Goal: Task Accomplishment & Management: Manage account settings

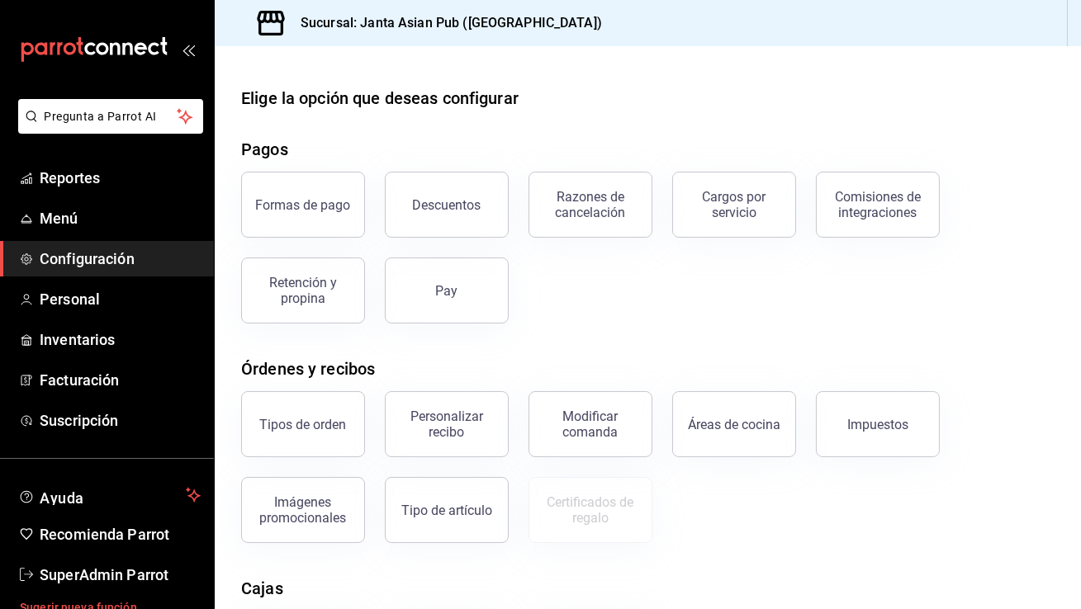
scroll to position [227, 0]
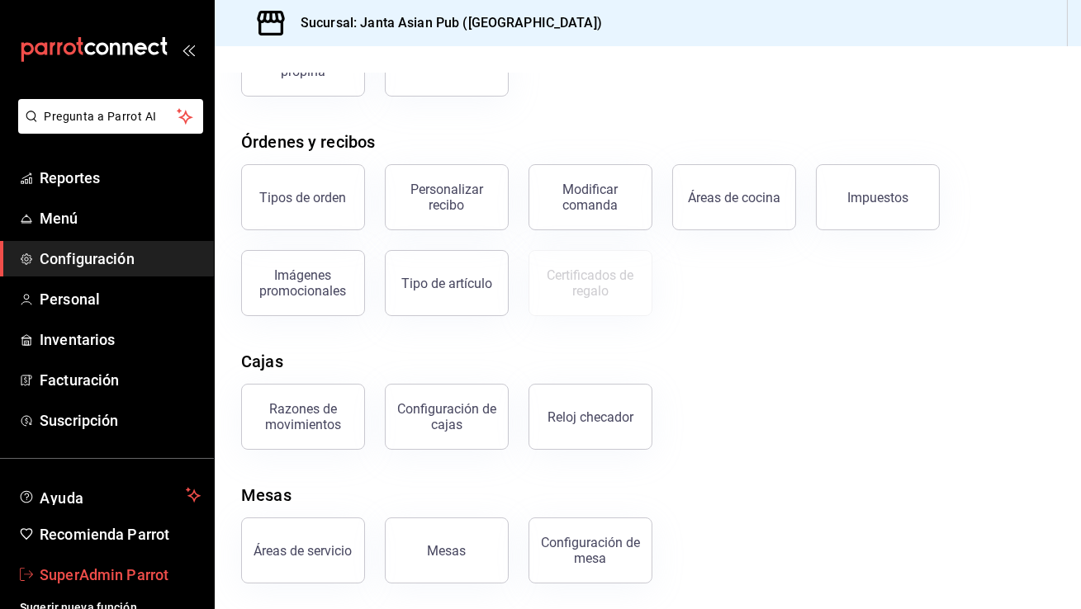
click at [127, 567] on span "SuperAdmin Parrot" at bounding box center [120, 575] width 161 height 22
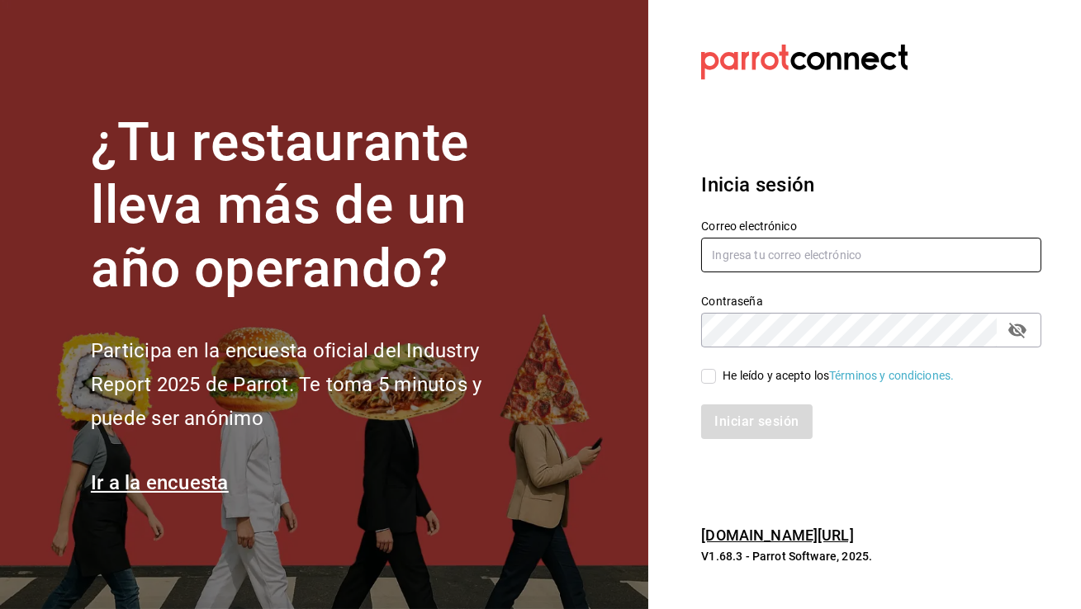
click at [728, 261] on input "text" at bounding box center [871, 255] width 340 height 35
type input "[EMAIL_ADDRESS][DOMAIN_NAME]"
click at [711, 375] on input "He leído y acepto los Términos y condiciones." at bounding box center [708, 376] width 15 height 15
checkbox input "true"
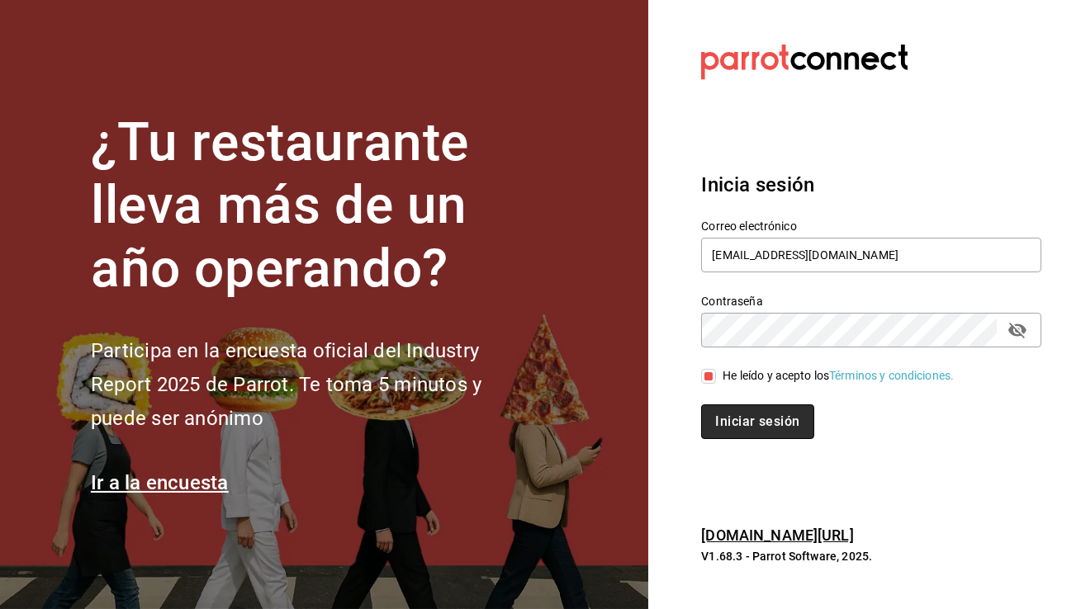
click at [747, 428] on button "Iniciar sesión" at bounding box center [757, 422] width 112 height 35
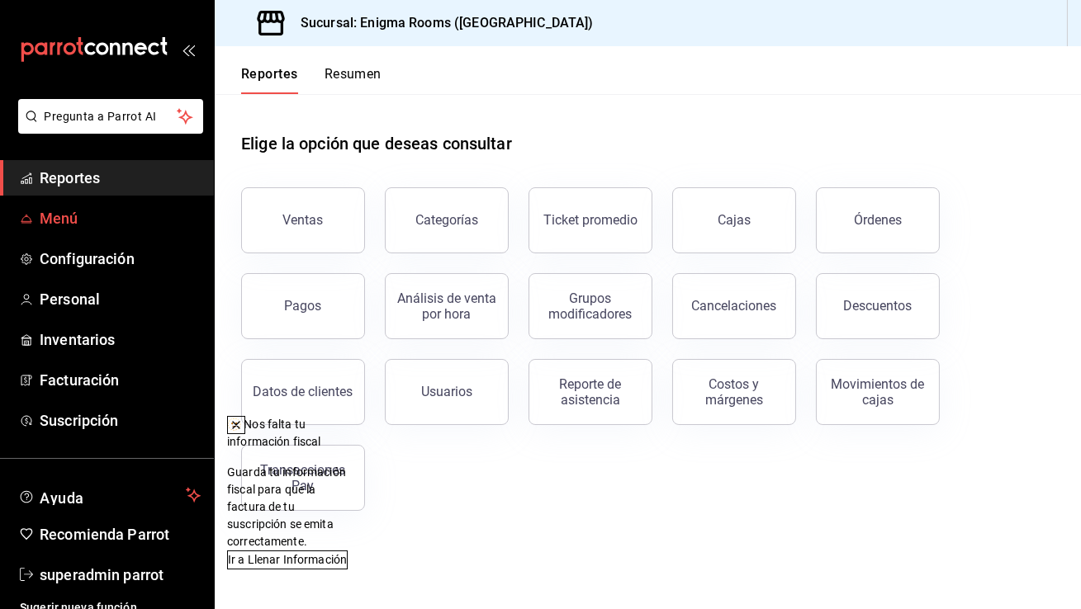
click at [96, 216] on span "Menú" at bounding box center [120, 218] width 161 height 22
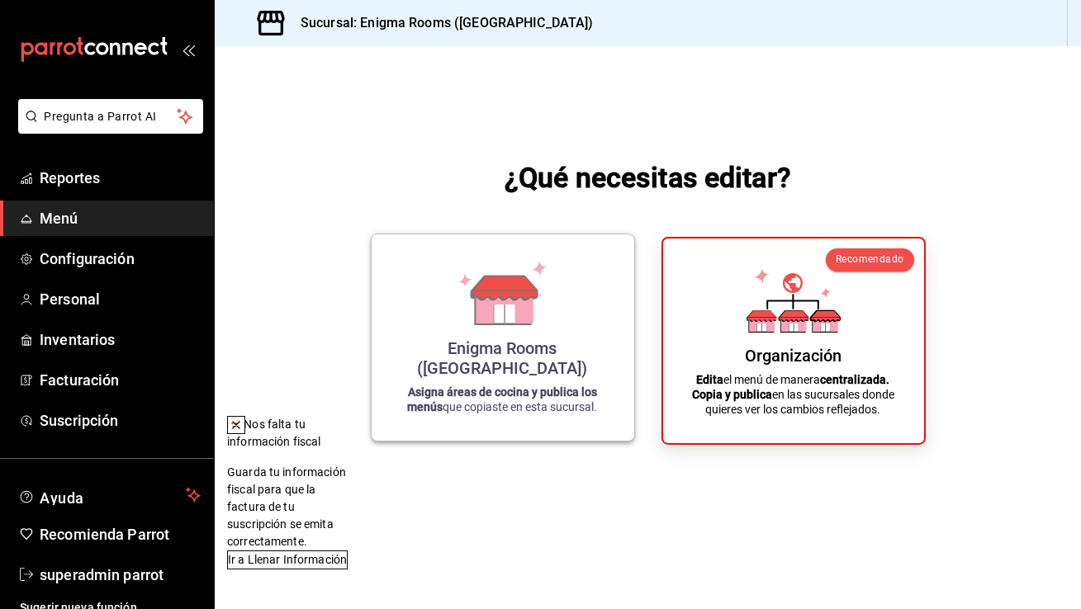
click at [586, 358] on div "Enigma Rooms ([GEOGRAPHIC_DATA])" at bounding box center [502, 359] width 223 height 40
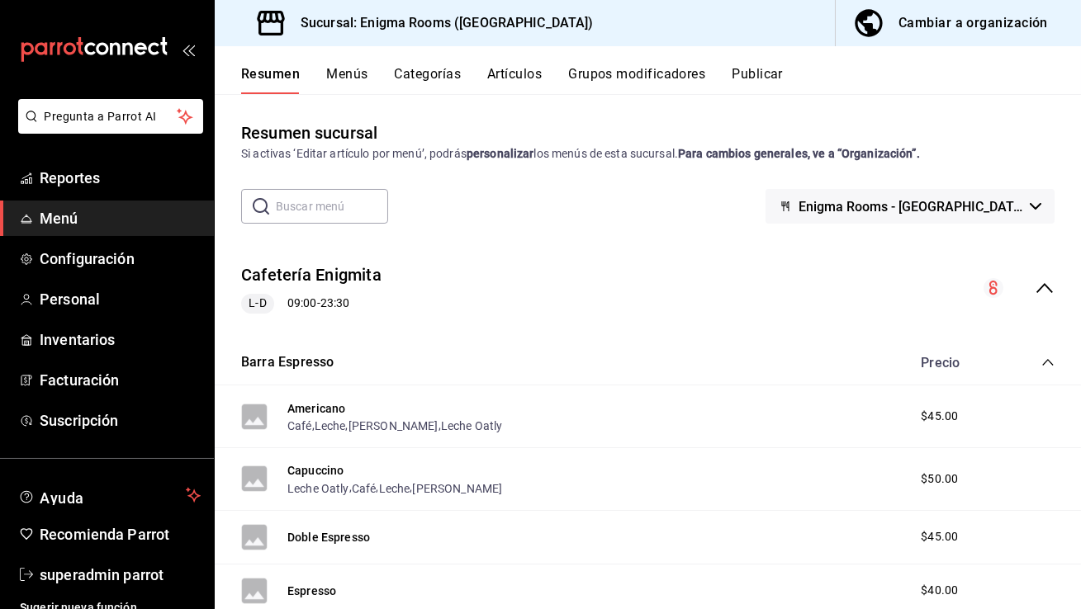
click at [363, 81] on button "Menús" at bounding box center [346, 80] width 41 height 28
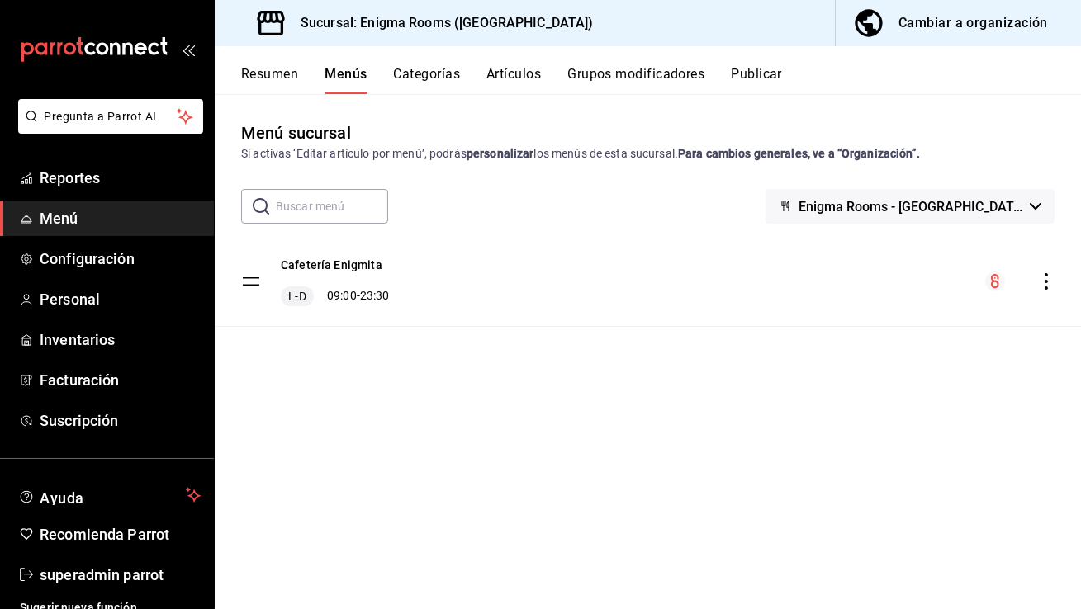
click at [423, 72] on button "Categorías" at bounding box center [427, 80] width 67 height 28
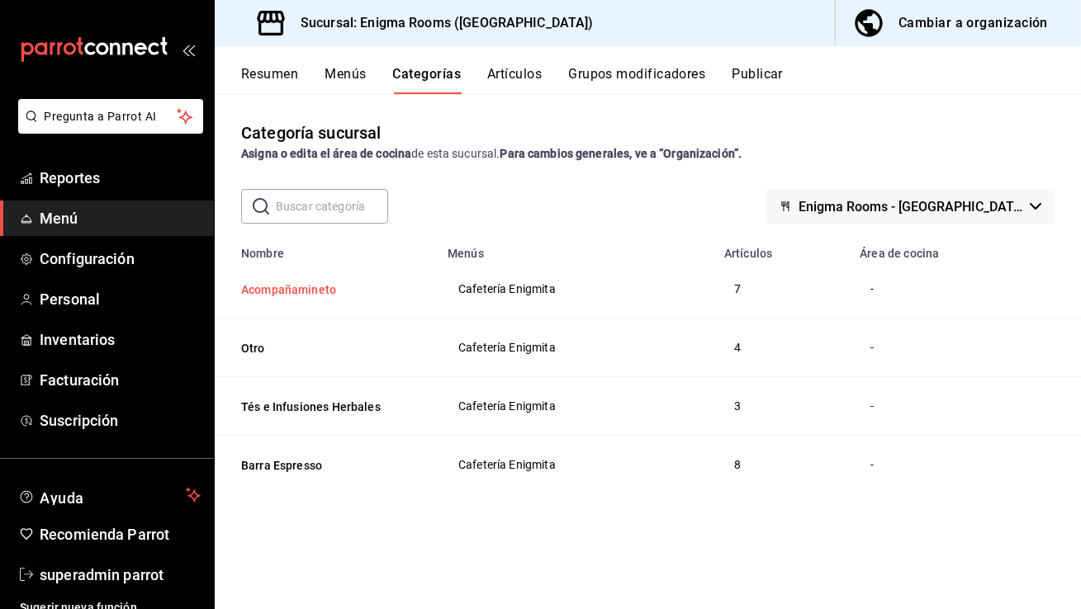
click at [282, 283] on button "Acompañamineto" at bounding box center [323, 290] width 165 height 17
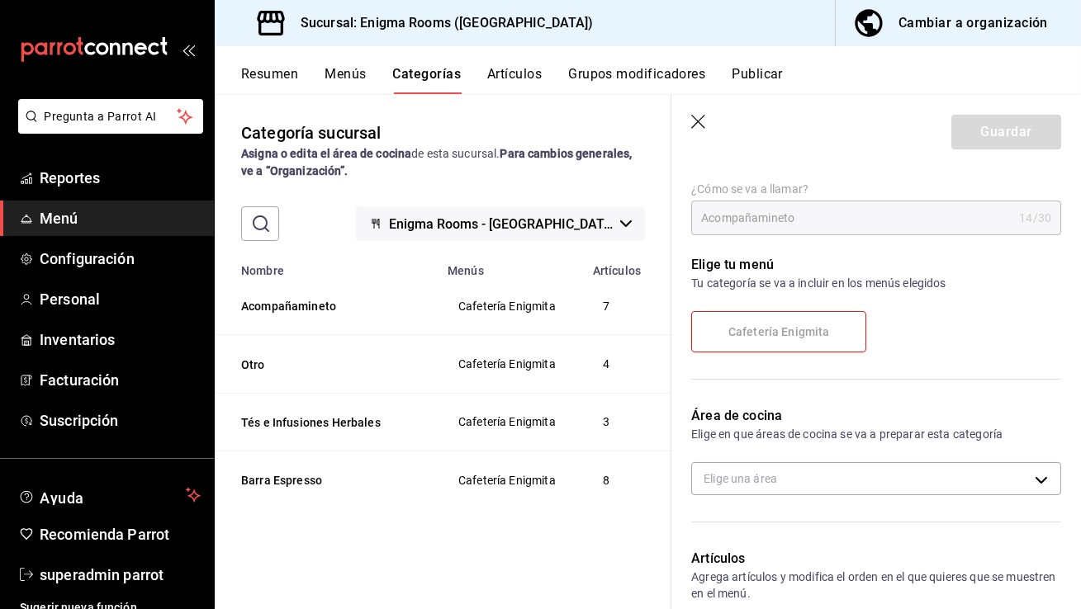
scroll to position [189, 0]
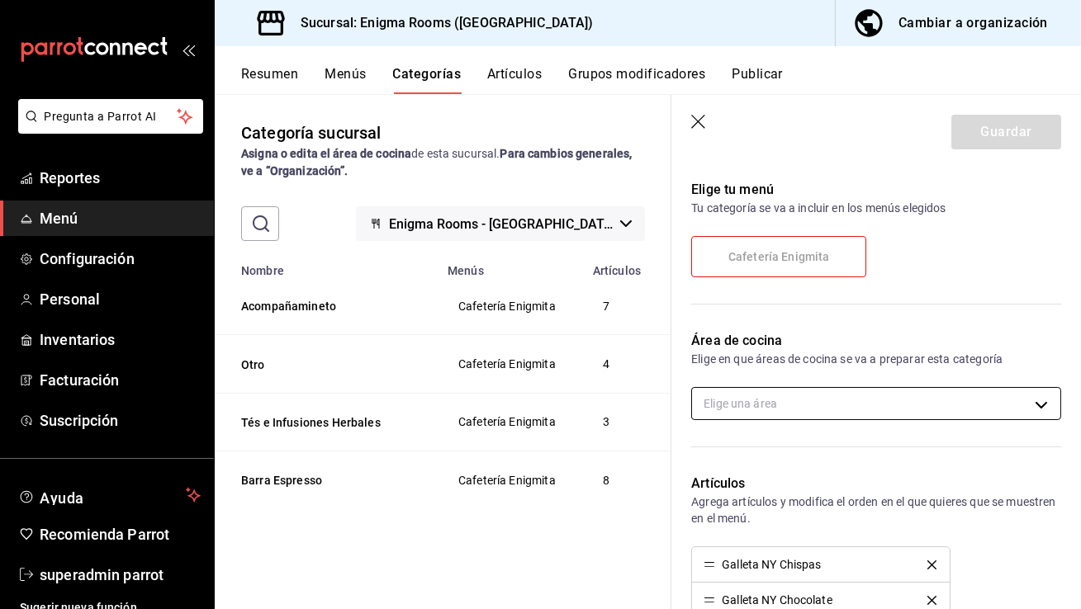
click at [801, 388] on body "Pregunta a Parrot AI Reportes Menú Configuración Personal Inventarios Facturaci…" at bounding box center [540, 304] width 1081 height 609
click at [773, 458] on span "Cocina" at bounding box center [890, 457] width 314 height 17
type input "6a9871ba-f1f7-4053-928e-ca7ddd025813"
checkbox input "true"
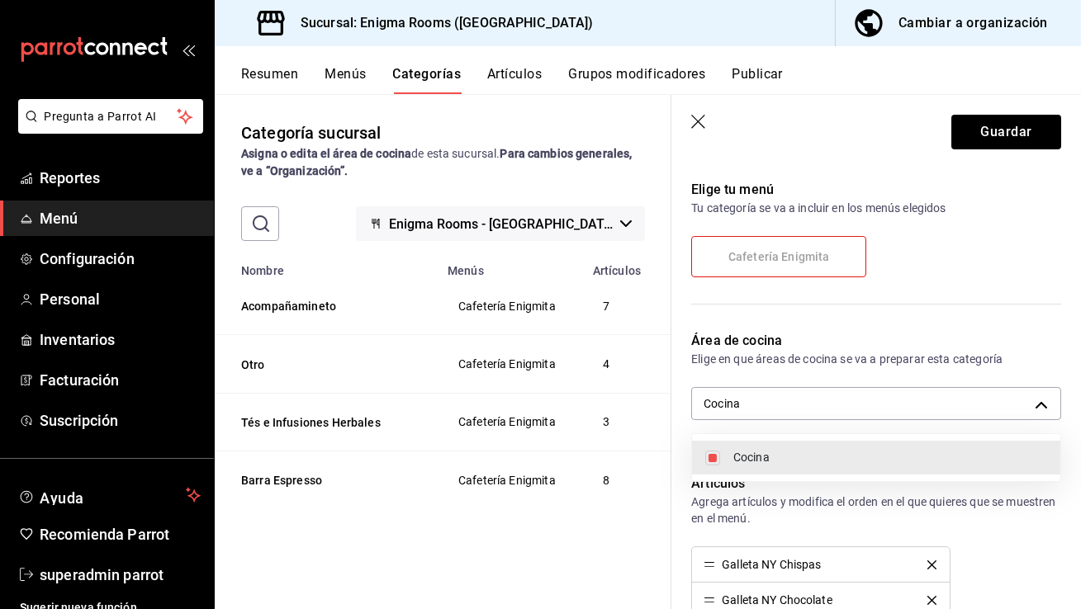
click at [1007, 126] on div at bounding box center [540, 304] width 1081 height 609
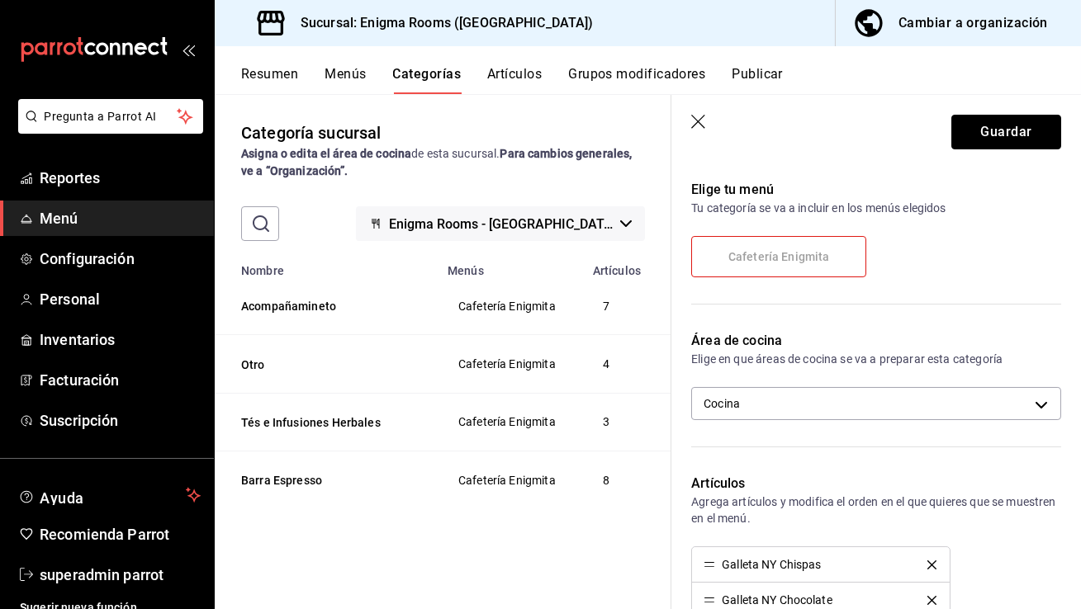
click at [1007, 126] on button "Guardar" at bounding box center [1006, 132] width 110 height 35
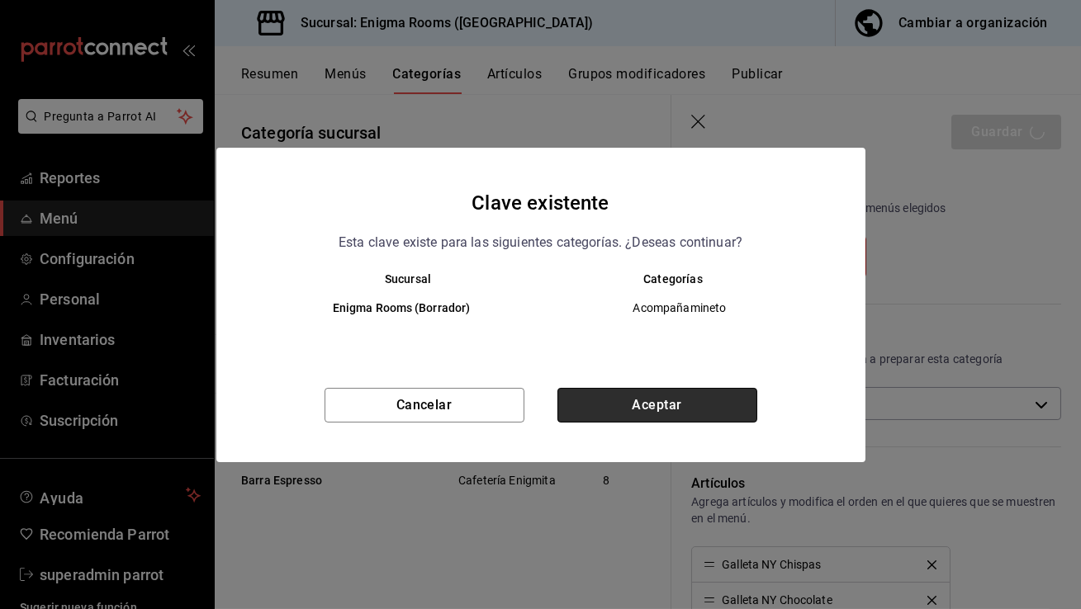
click at [616, 410] on button "Aceptar" at bounding box center [657, 405] width 200 height 35
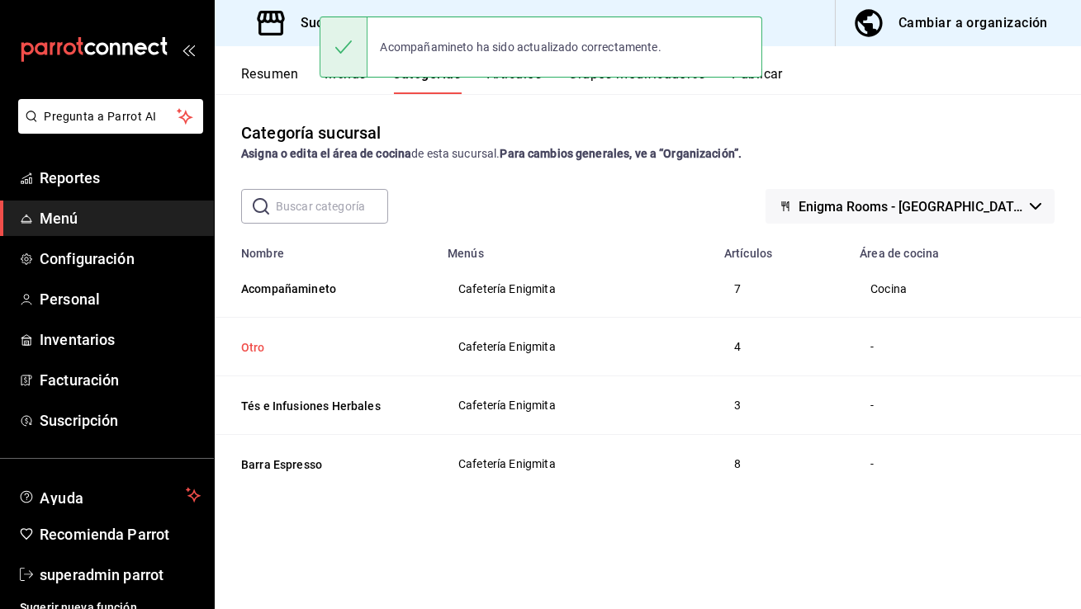
click at [252, 348] on button "Otro" at bounding box center [323, 347] width 165 height 17
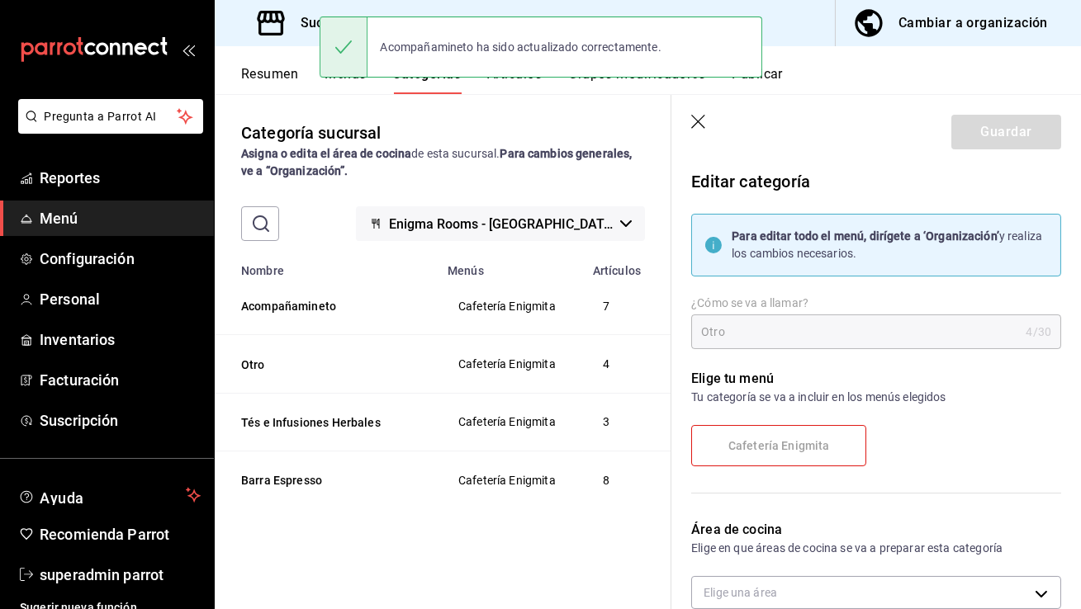
scroll to position [168, 0]
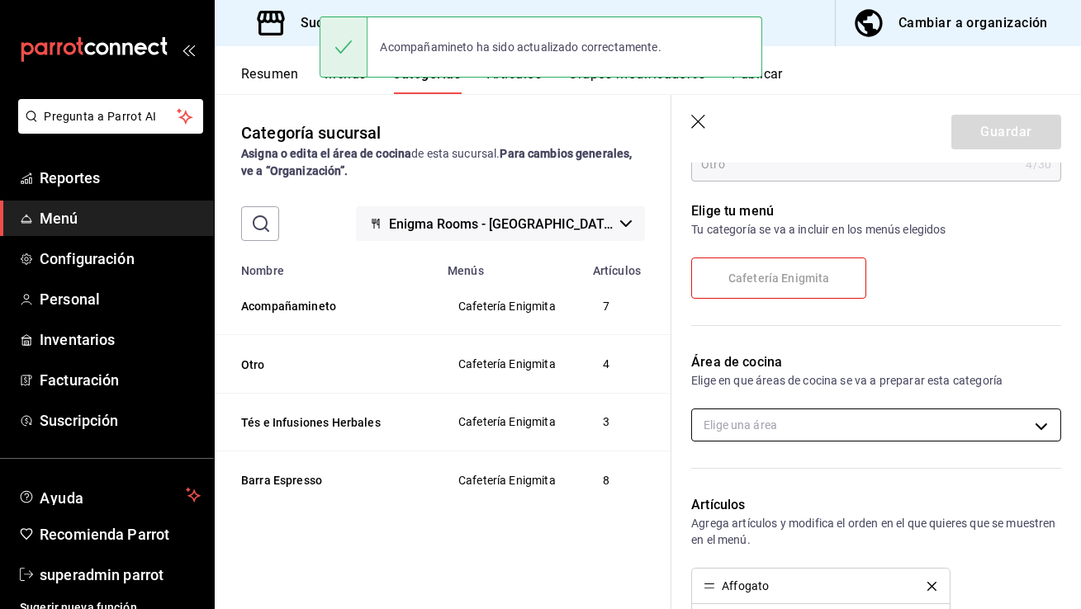
click at [802, 432] on body "Pregunta a Parrot AI Reportes Menú Configuración Personal Inventarios Facturaci…" at bounding box center [540, 304] width 1081 height 609
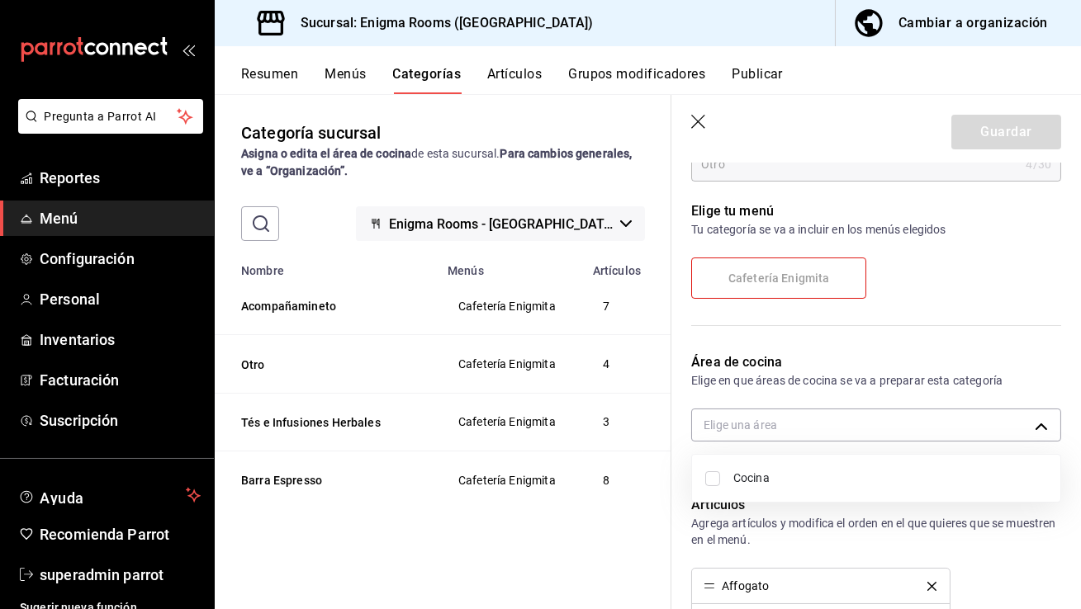
click at [770, 465] on li "Cocina" at bounding box center [876, 479] width 368 height 34
type input "6a9871ba-f1f7-4053-928e-ca7ddd025813"
checkbox input "true"
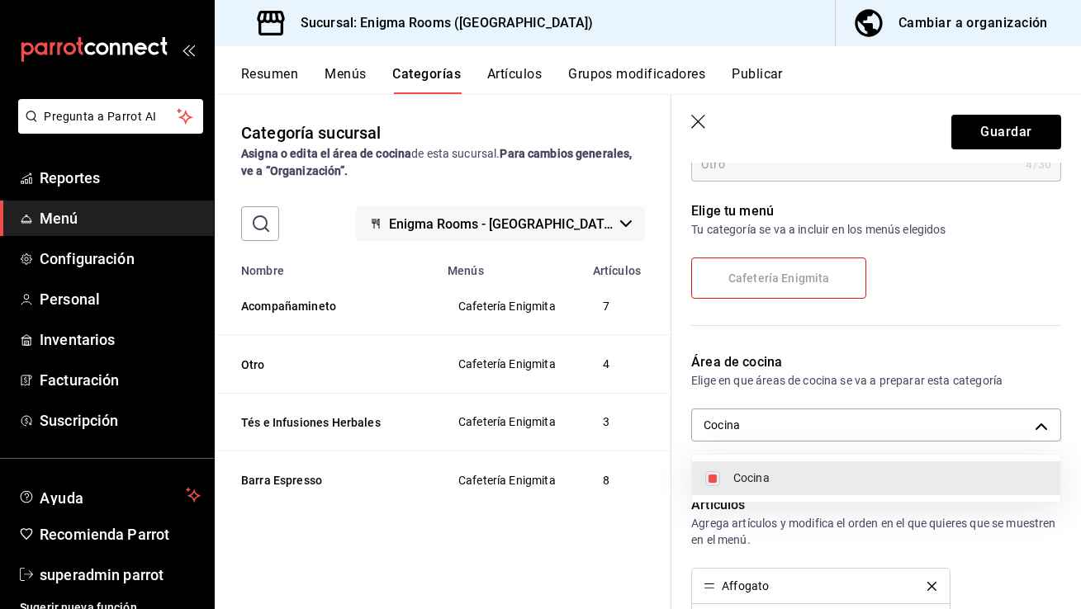
click at [990, 134] on div at bounding box center [540, 304] width 1081 height 609
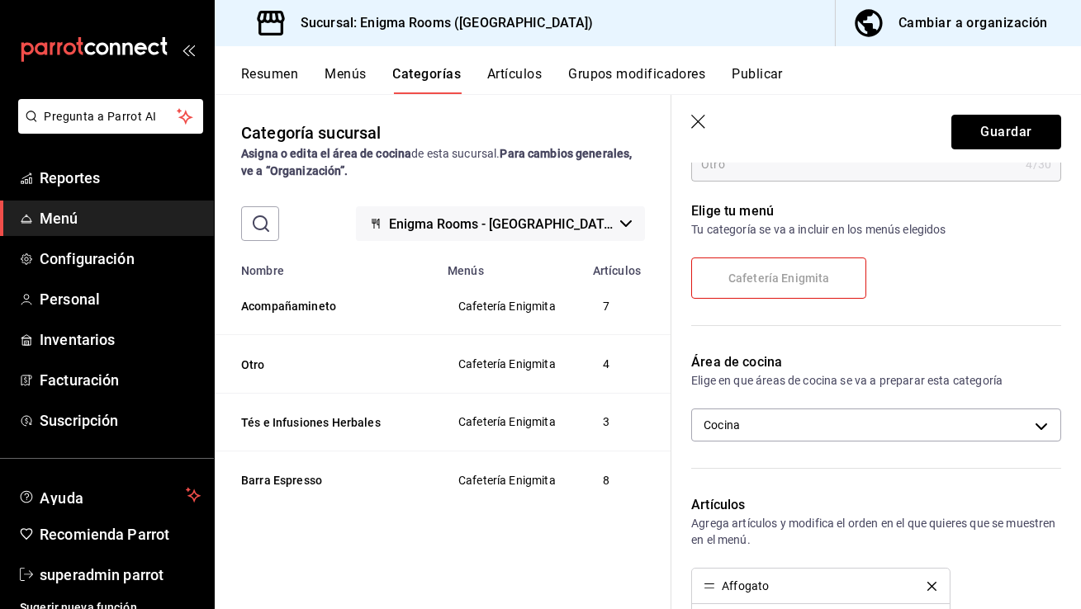
click at [990, 134] on button "Guardar" at bounding box center [1006, 132] width 110 height 35
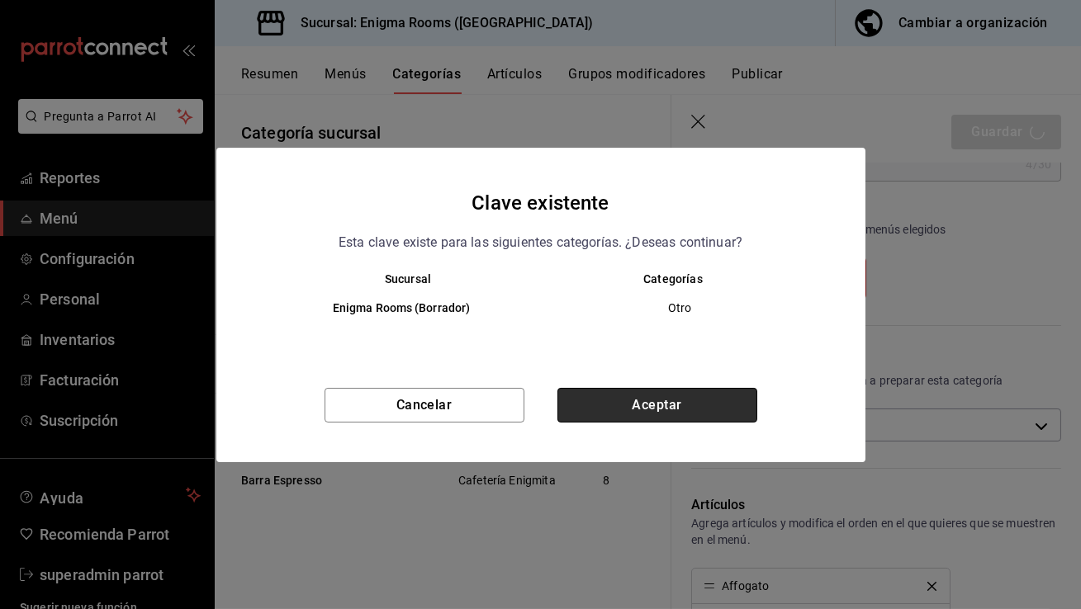
click at [657, 409] on button "Aceptar" at bounding box center [657, 405] width 200 height 35
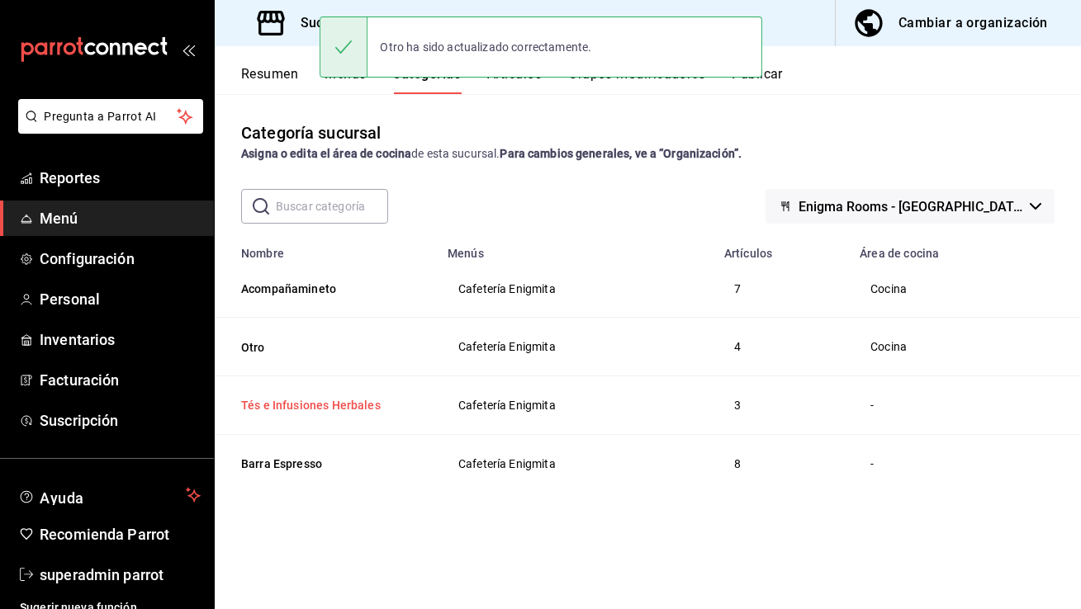
click at [302, 404] on button "Tés e Infusiones Herbales" at bounding box center [323, 405] width 165 height 17
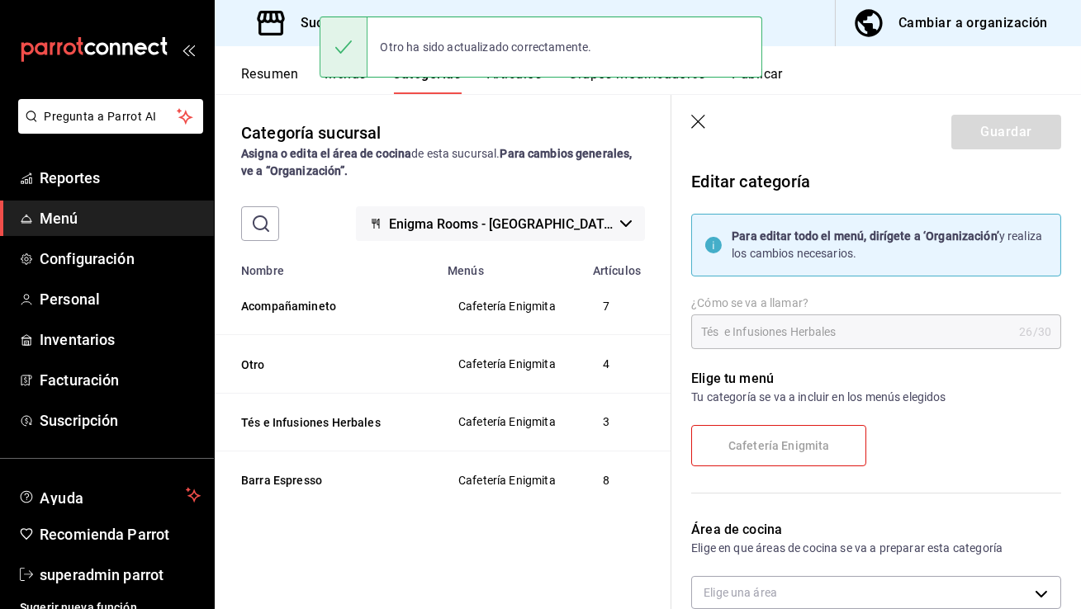
scroll to position [244, 0]
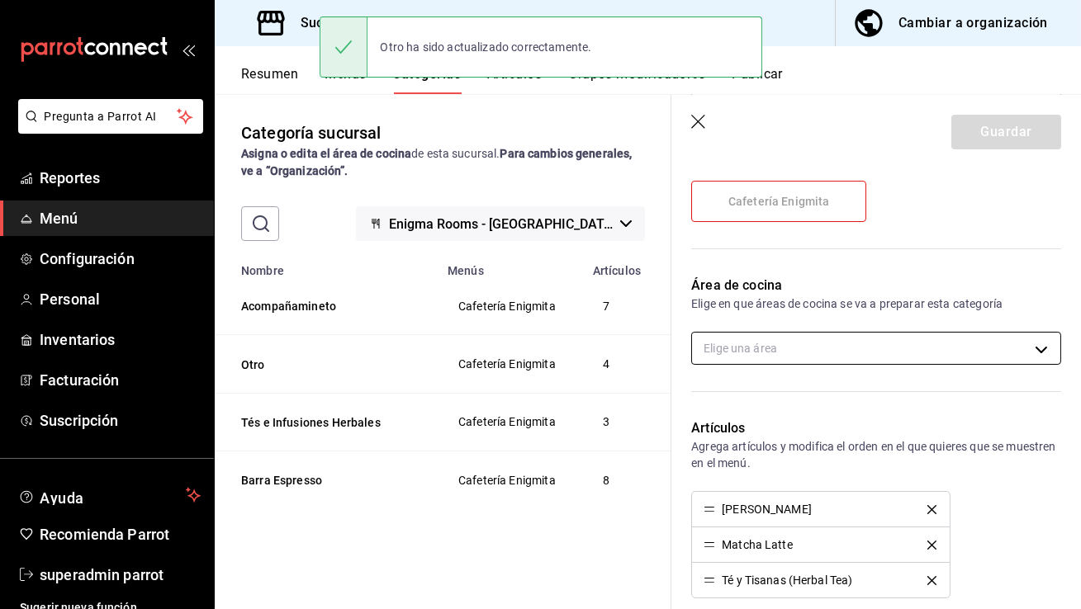
click at [789, 342] on body "Pregunta a Parrot AI Reportes Menú Configuración Personal Inventarios Facturaci…" at bounding box center [540, 304] width 1081 height 609
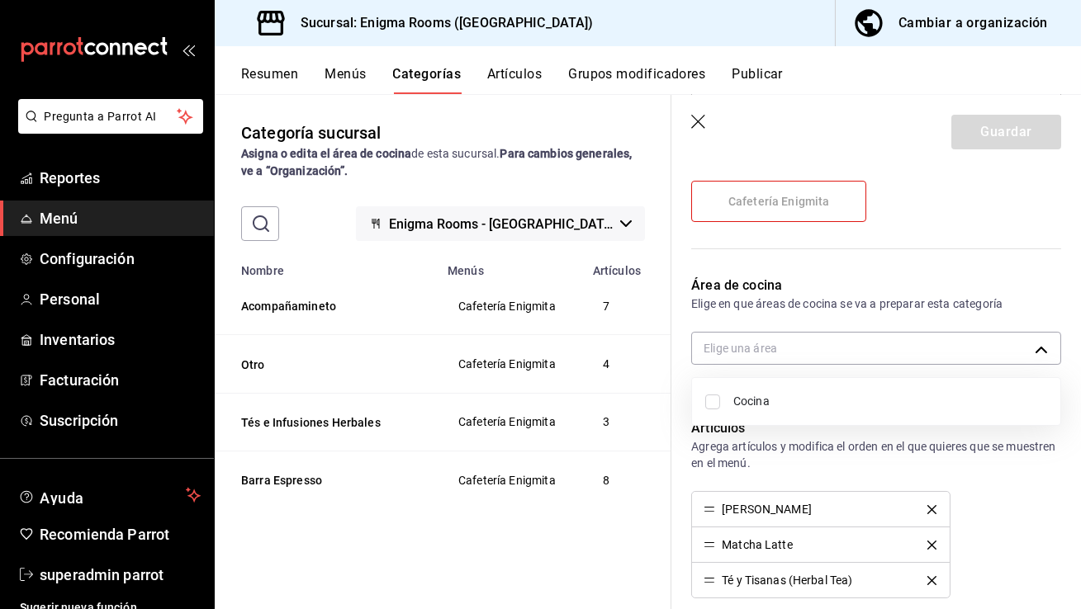
click at [750, 393] on span "Cocina" at bounding box center [890, 401] width 314 height 17
type input "6a9871ba-f1f7-4053-928e-ca7ddd025813"
checkbox input "true"
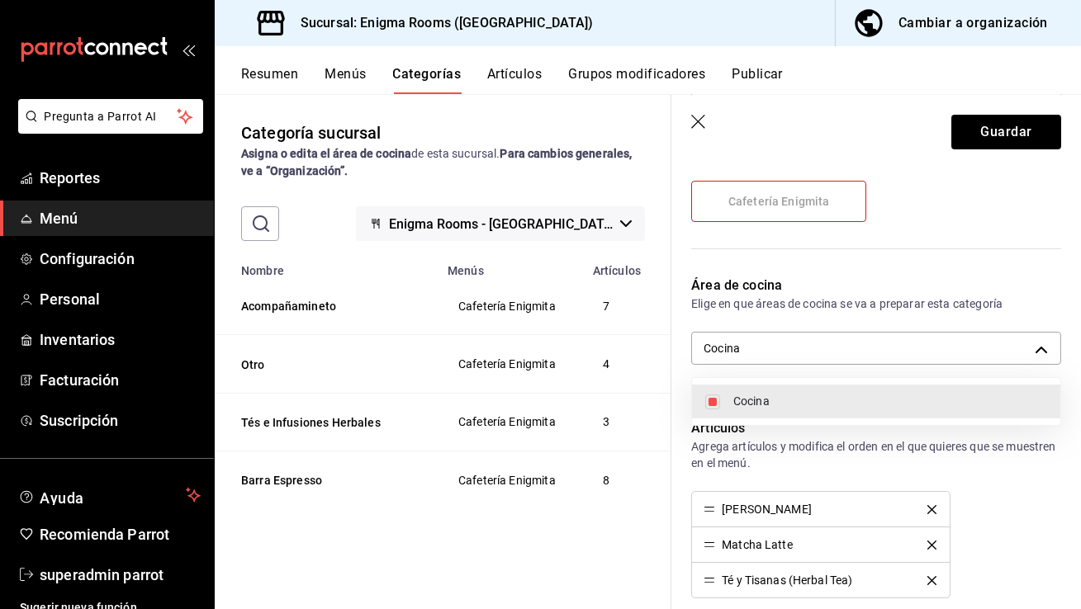
click at [994, 143] on div at bounding box center [540, 304] width 1081 height 609
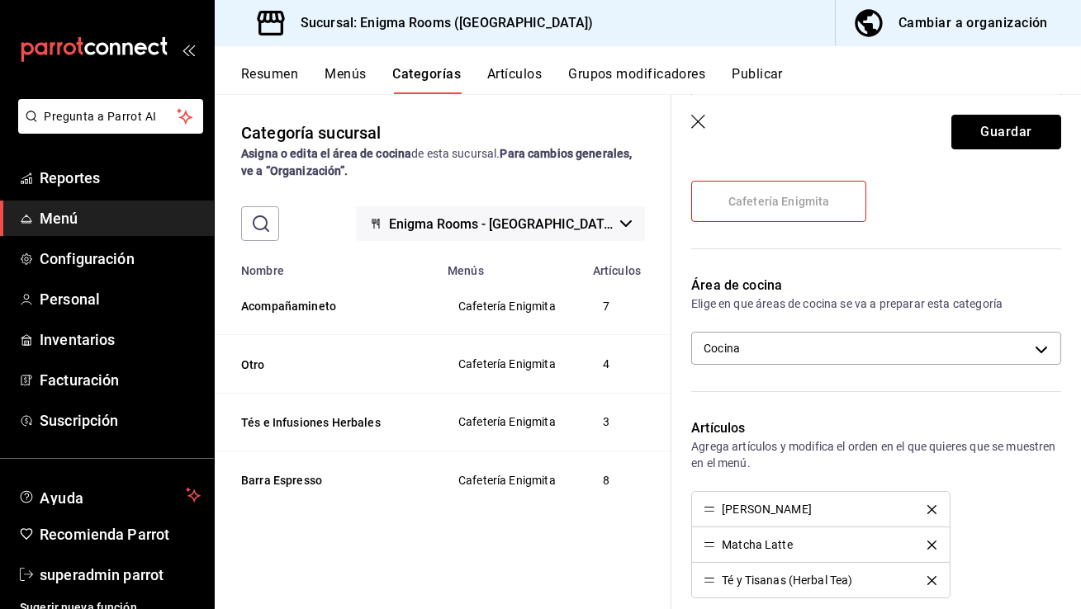
click at [994, 143] on button "Guardar" at bounding box center [1006, 132] width 110 height 35
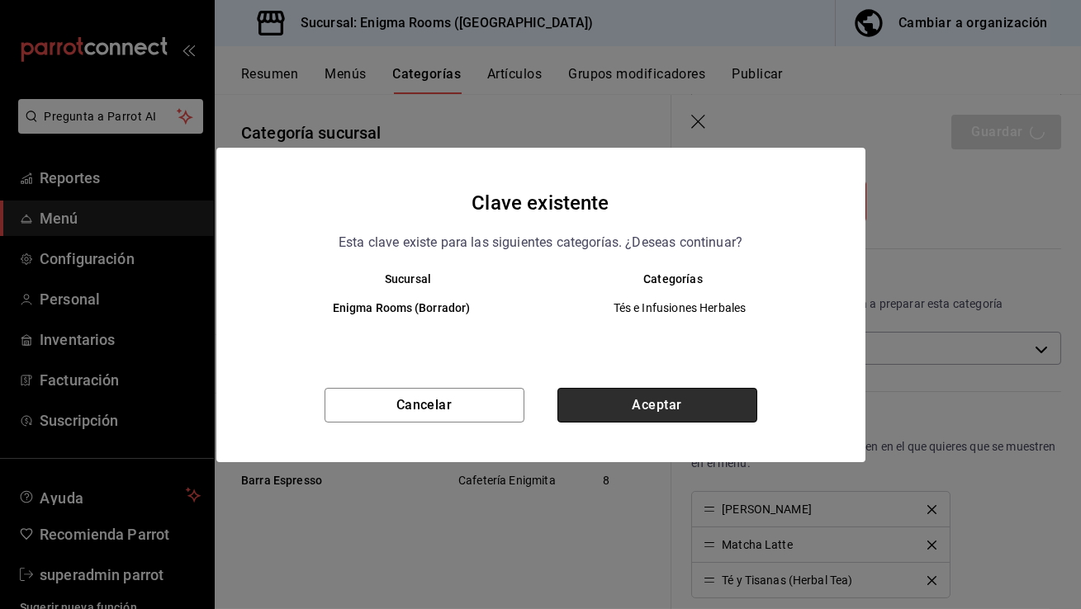
click at [600, 408] on button "Aceptar" at bounding box center [657, 405] width 200 height 35
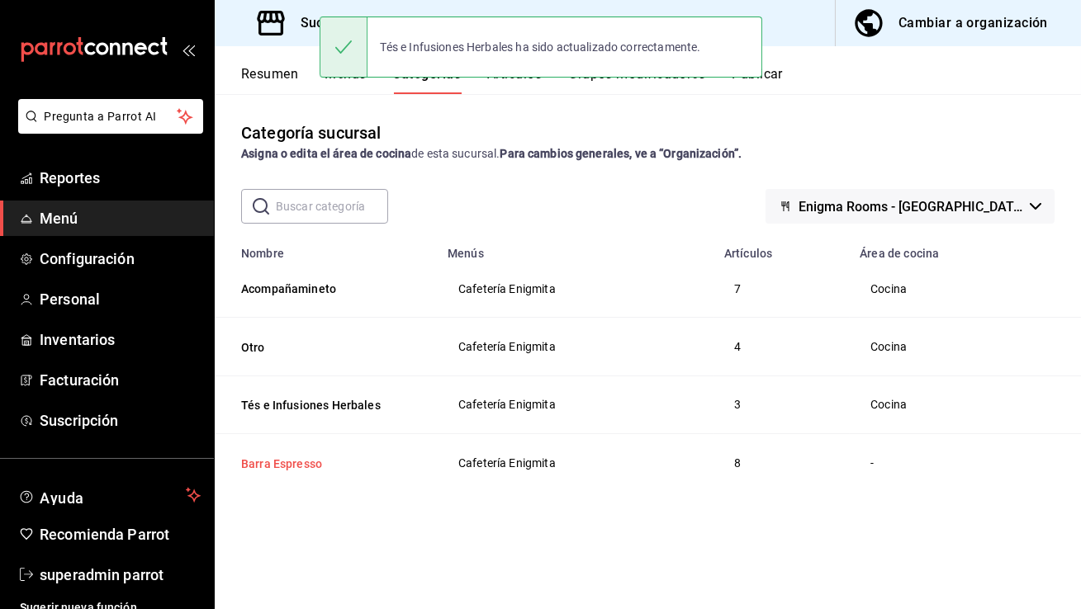
click at [305, 465] on button "Barra Espresso" at bounding box center [323, 464] width 165 height 17
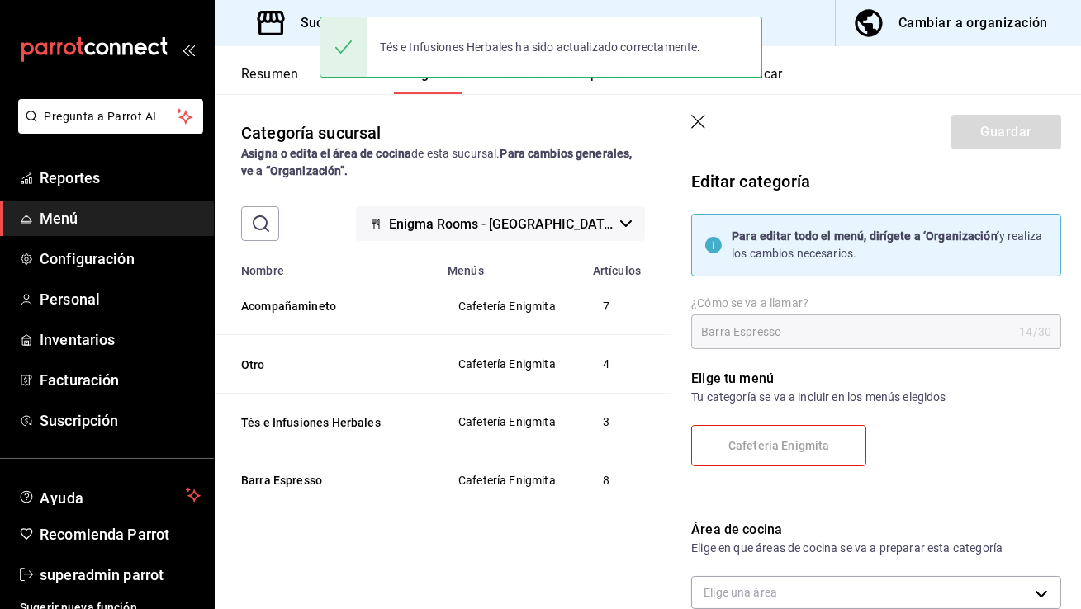
scroll to position [244, 0]
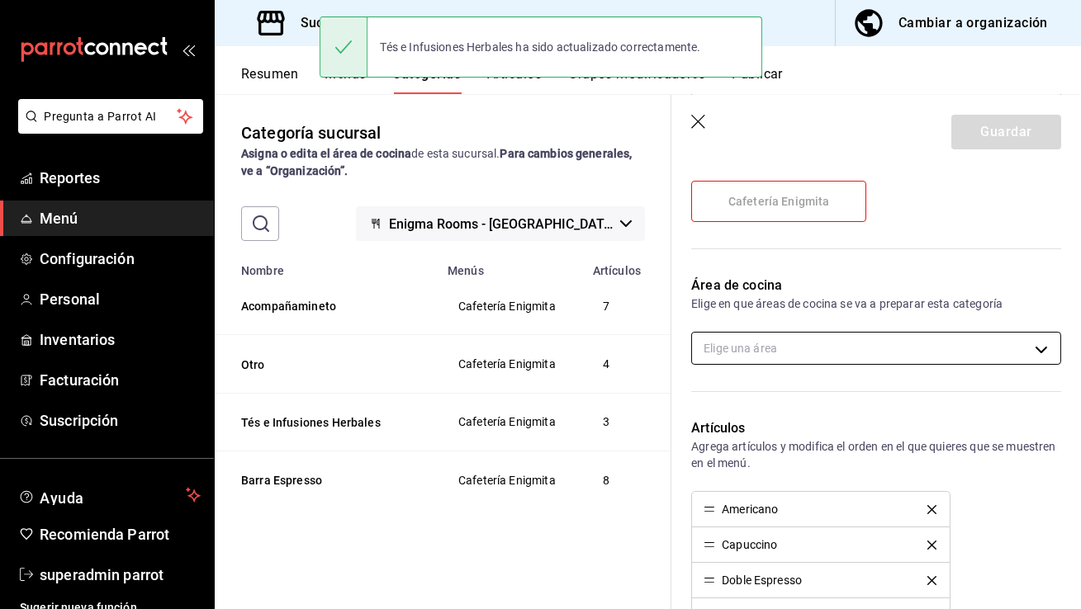
click at [822, 357] on body "Pregunta a Parrot AI Reportes Menú Configuración Personal Inventarios Facturaci…" at bounding box center [540, 304] width 1081 height 609
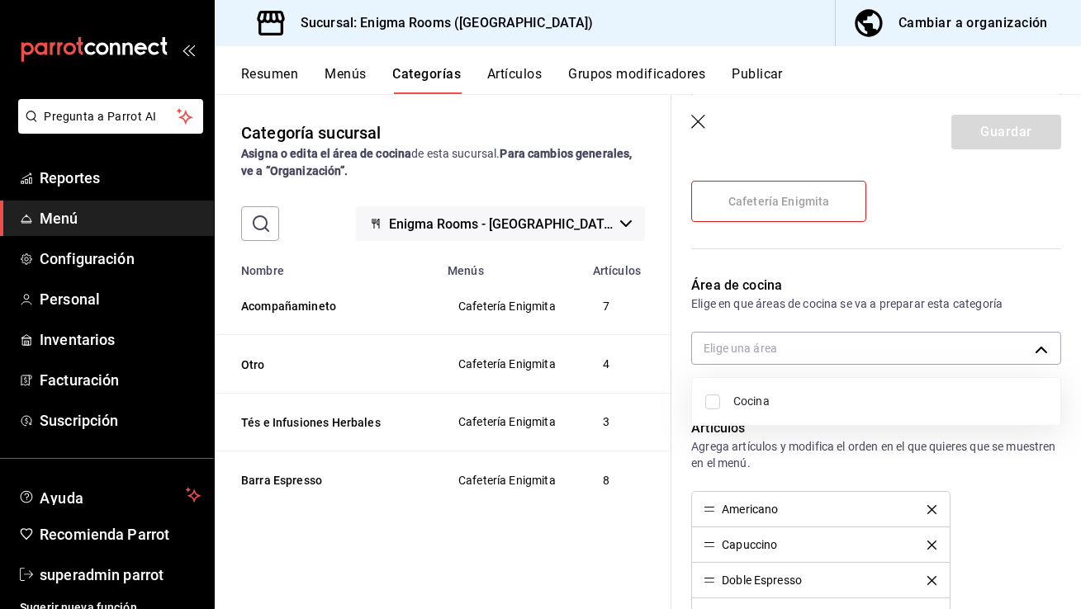
click at [759, 403] on span "Cocina" at bounding box center [890, 401] width 314 height 17
type input "6a9871ba-f1f7-4053-928e-ca7ddd025813"
checkbox input "true"
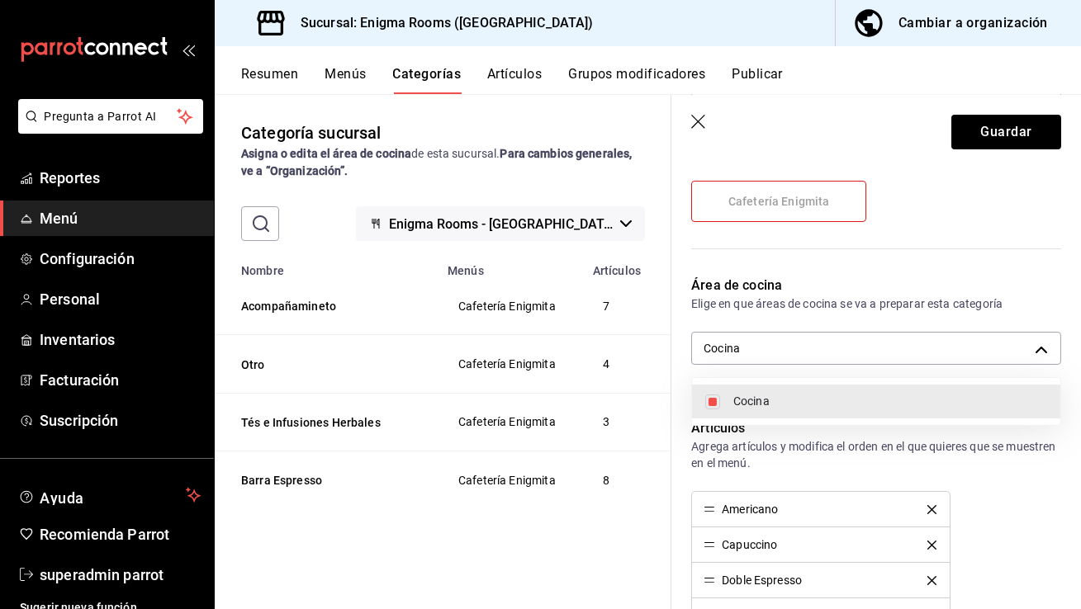
click at [1012, 142] on div at bounding box center [540, 304] width 1081 height 609
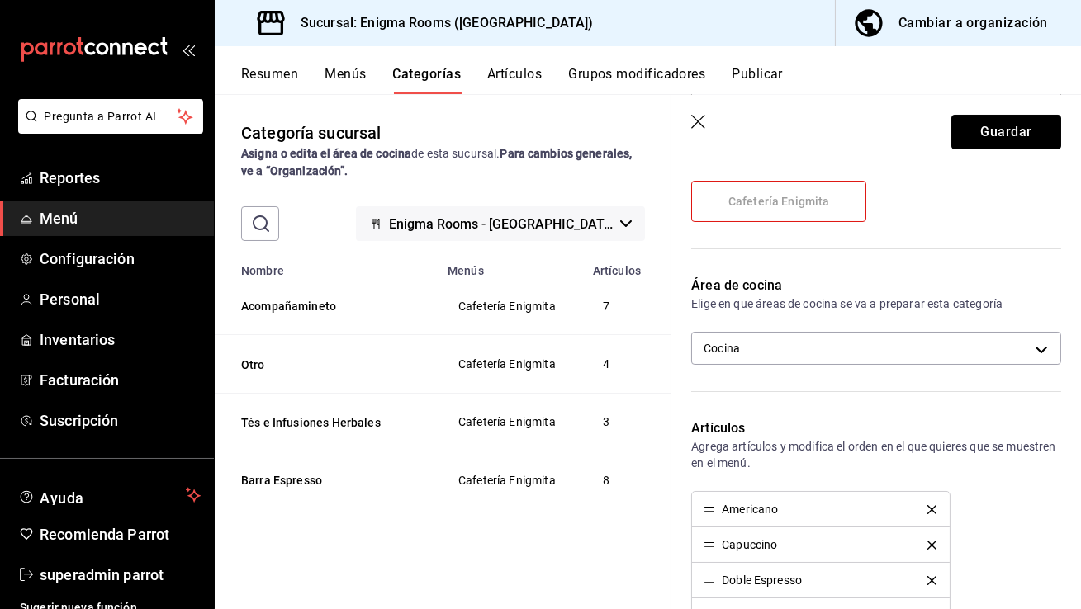
click at [1012, 142] on button "Guardar" at bounding box center [1006, 132] width 110 height 35
click at [1012, 142] on div "Guardar" at bounding box center [1006, 132] width 110 height 35
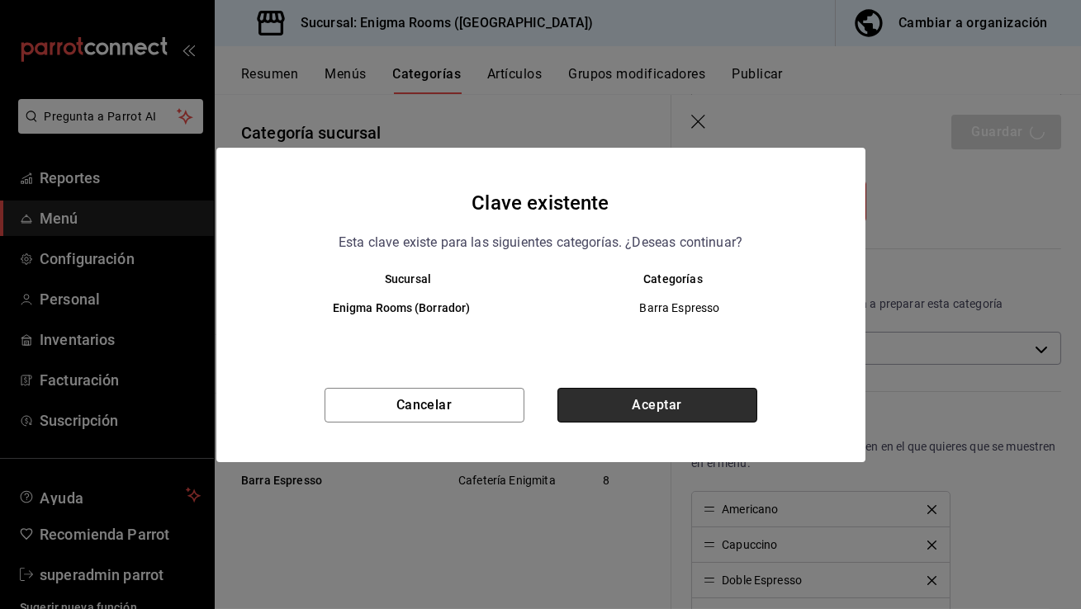
click at [601, 406] on button "Aceptar" at bounding box center [657, 405] width 200 height 35
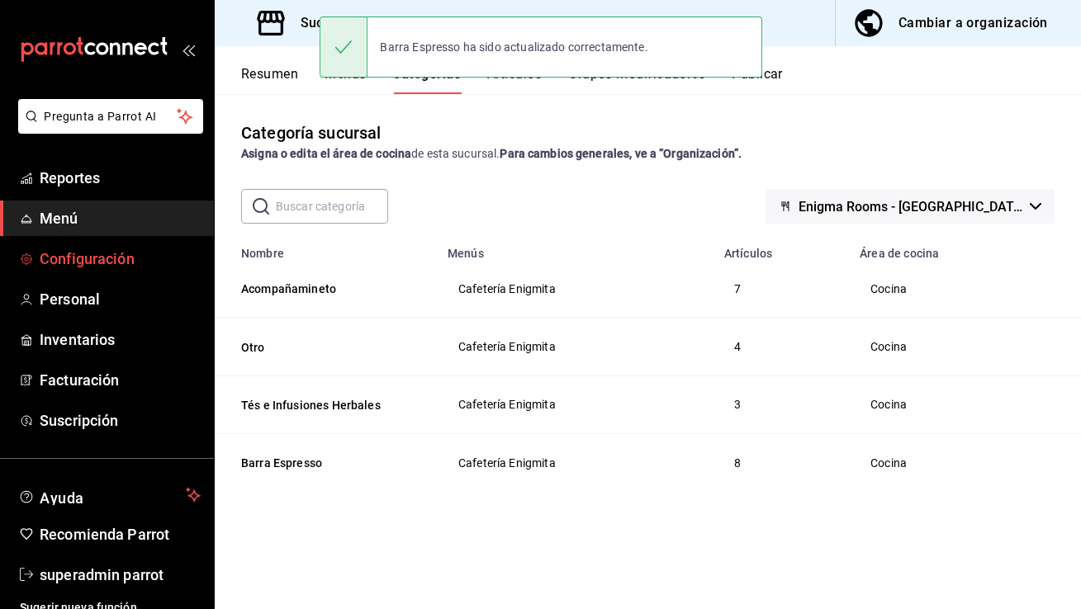
click at [100, 258] on span "Configuración" at bounding box center [120, 259] width 161 height 22
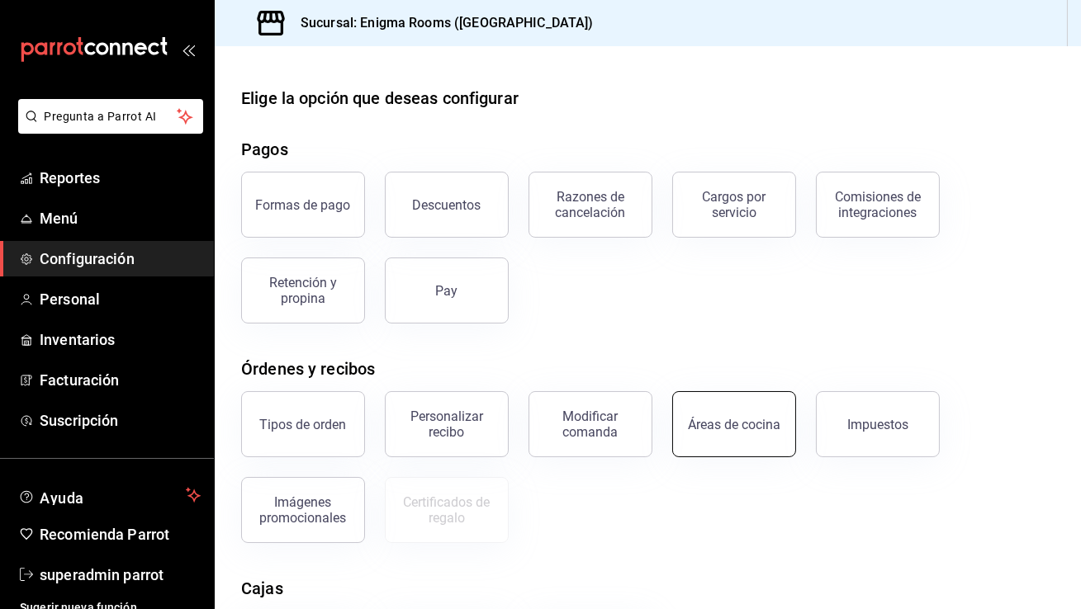
click at [730, 424] on div "Áreas de cocina" at bounding box center [734, 425] width 92 height 16
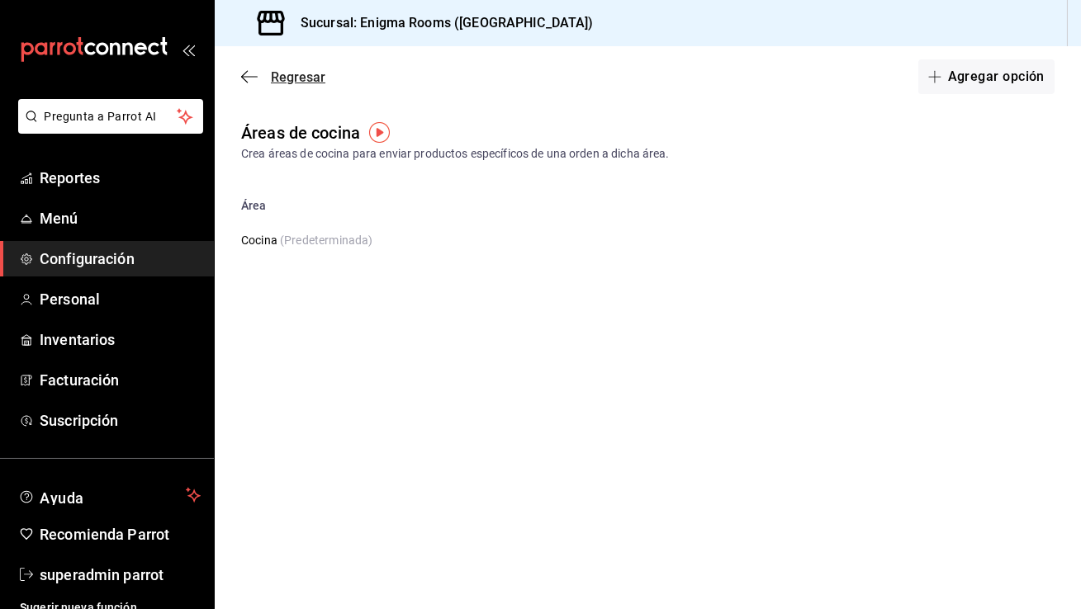
click at [276, 78] on span "Regresar" at bounding box center [298, 77] width 55 height 16
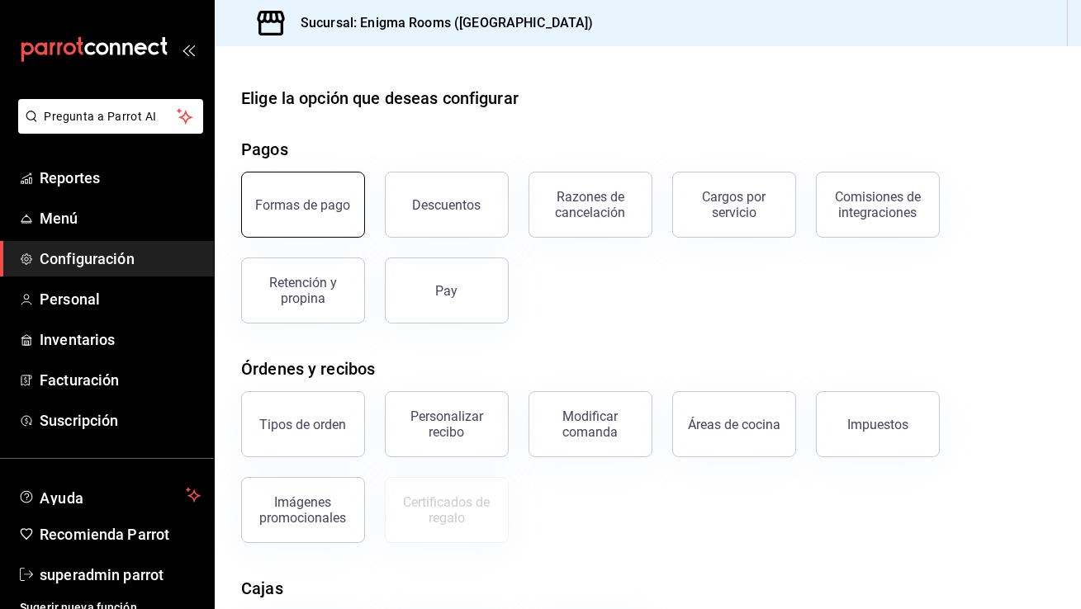
click at [287, 213] on button "Formas de pago" at bounding box center [303, 205] width 124 height 66
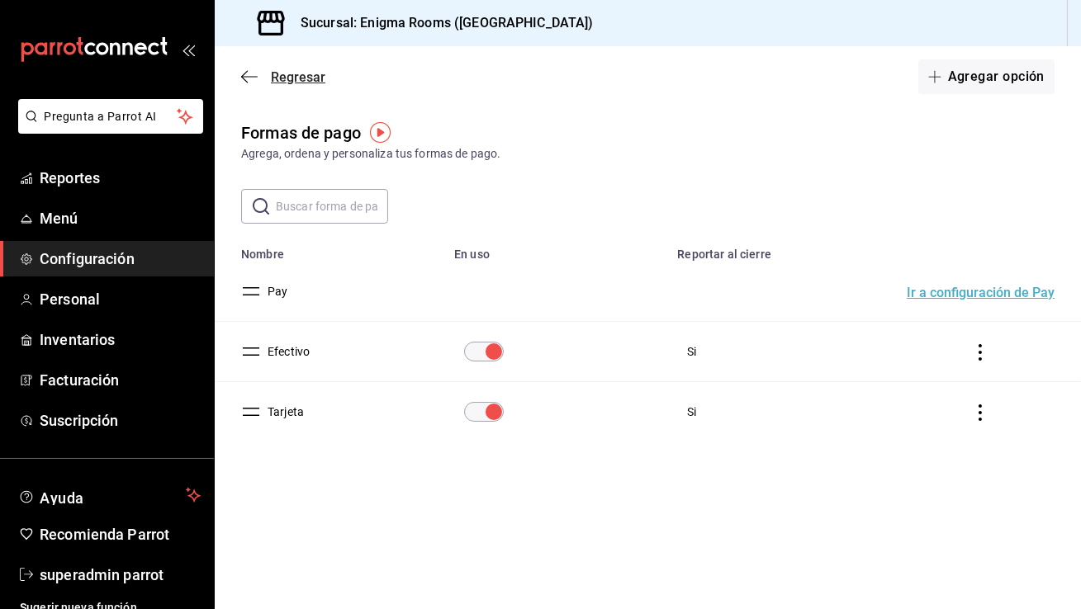
click at [250, 83] on icon "button" at bounding box center [249, 76] width 17 height 15
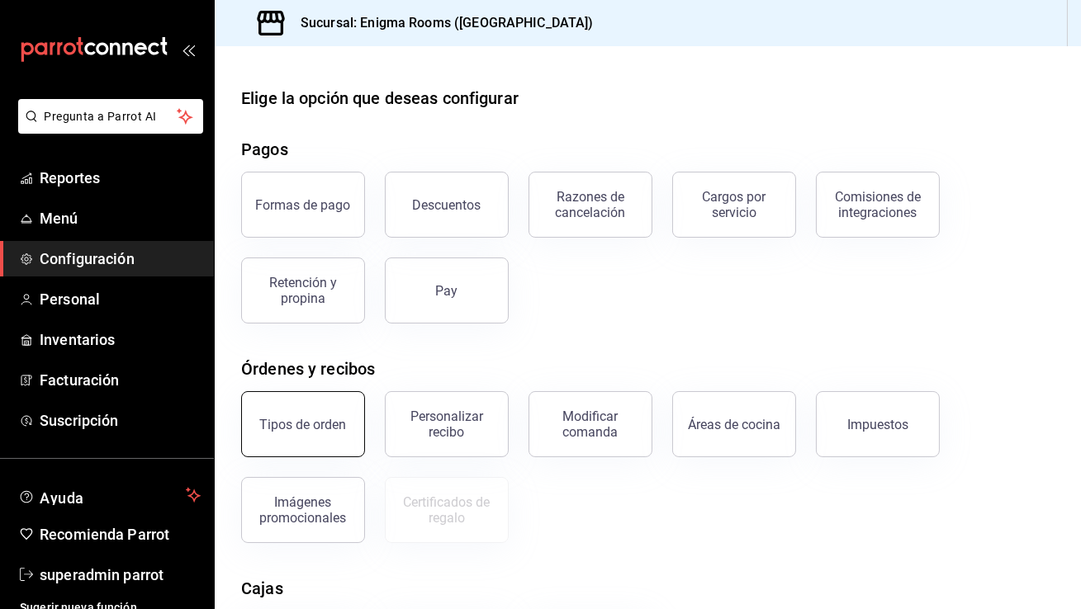
click at [280, 454] on div "Tipos de orden" at bounding box center [293, 415] width 144 height 86
click at [287, 429] on div "Tipos de orden" at bounding box center [303, 425] width 87 height 16
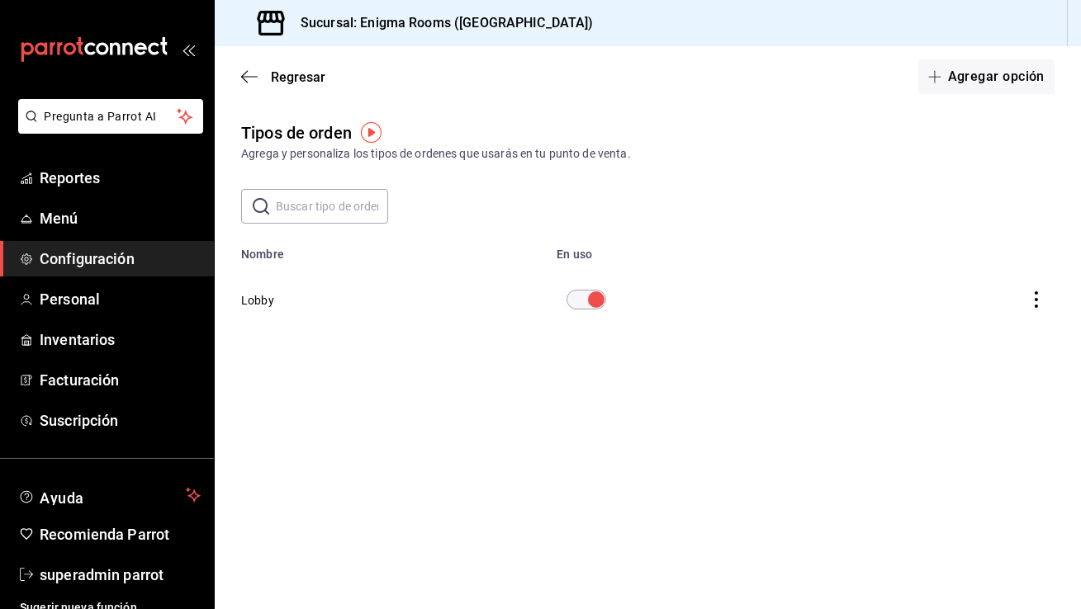
click at [244, 88] on div "Regresar Agregar opción" at bounding box center [648, 76] width 866 height 61
click at [268, 73] on span "Regresar" at bounding box center [283, 77] width 84 height 16
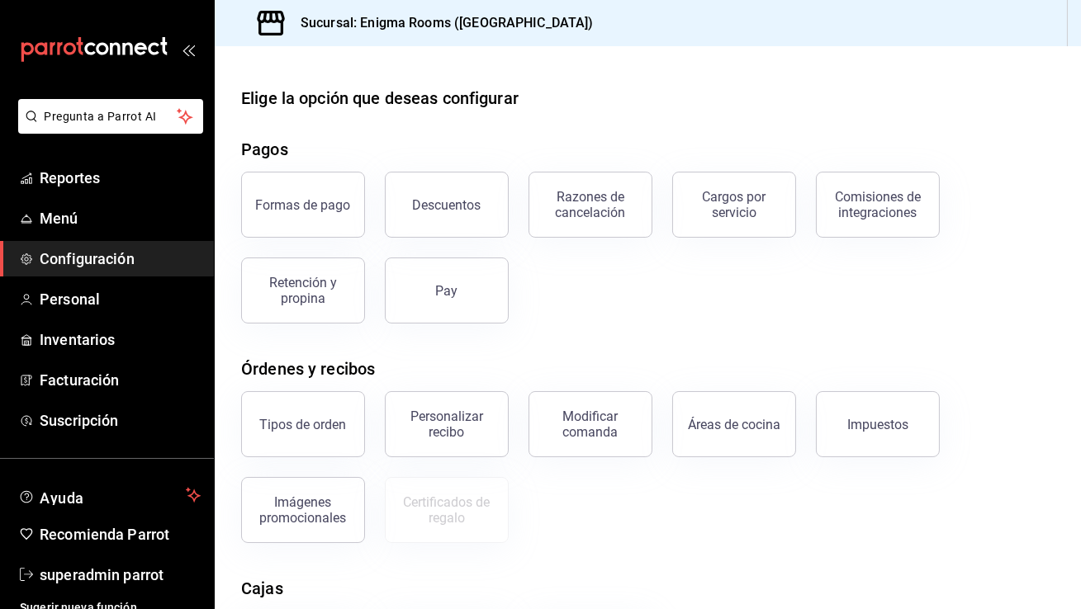
scroll to position [227, 0]
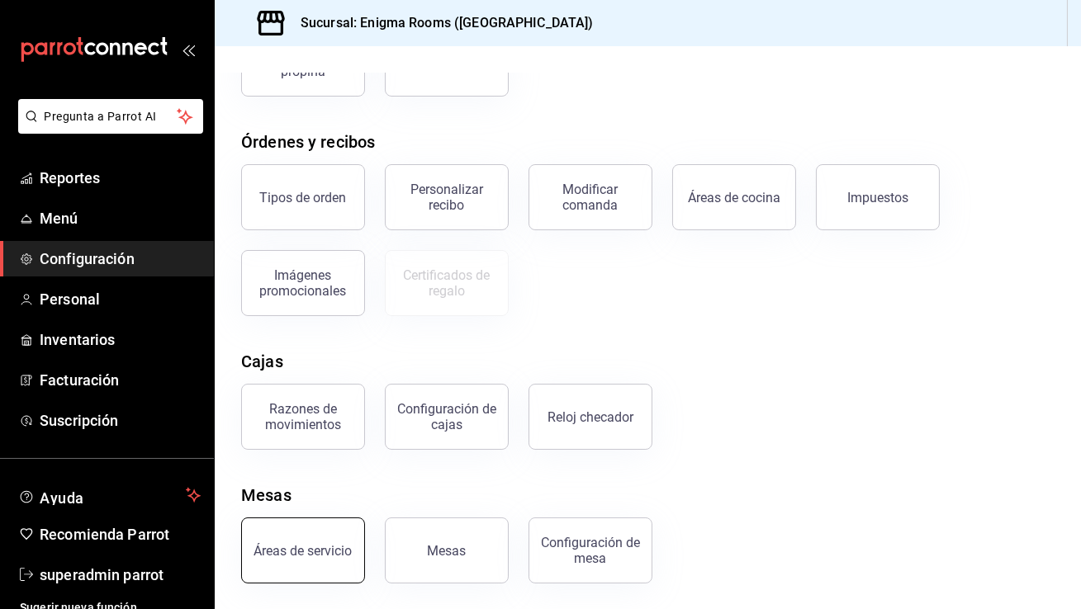
click at [328, 543] on div "Áreas de servicio" at bounding box center [303, 551] width 98 height 16
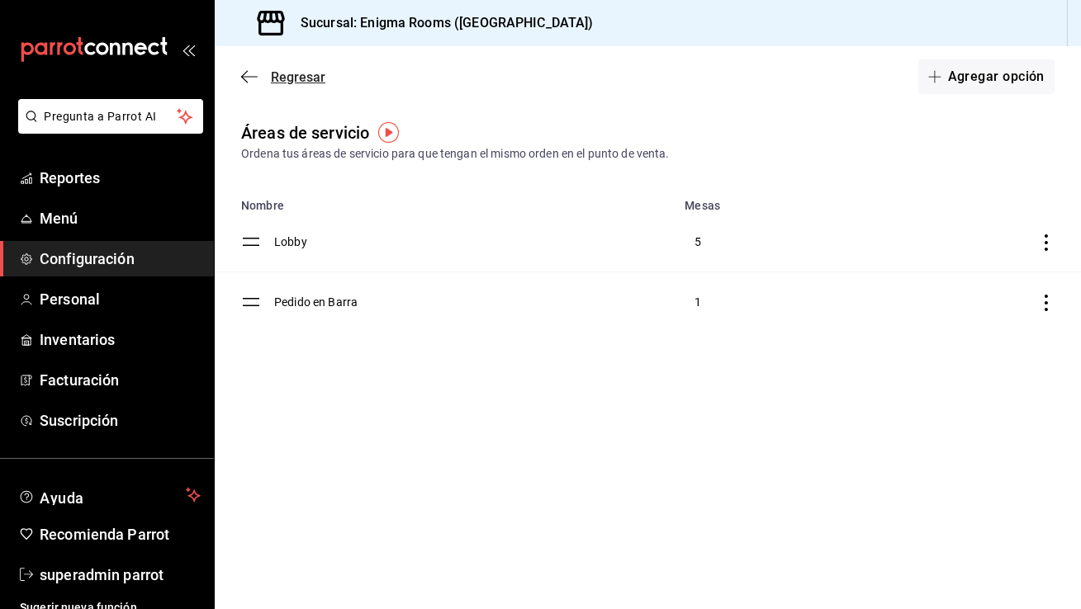
click at [245, 81] on icon "button" at bounding box center [244, 77] width 7 height 12
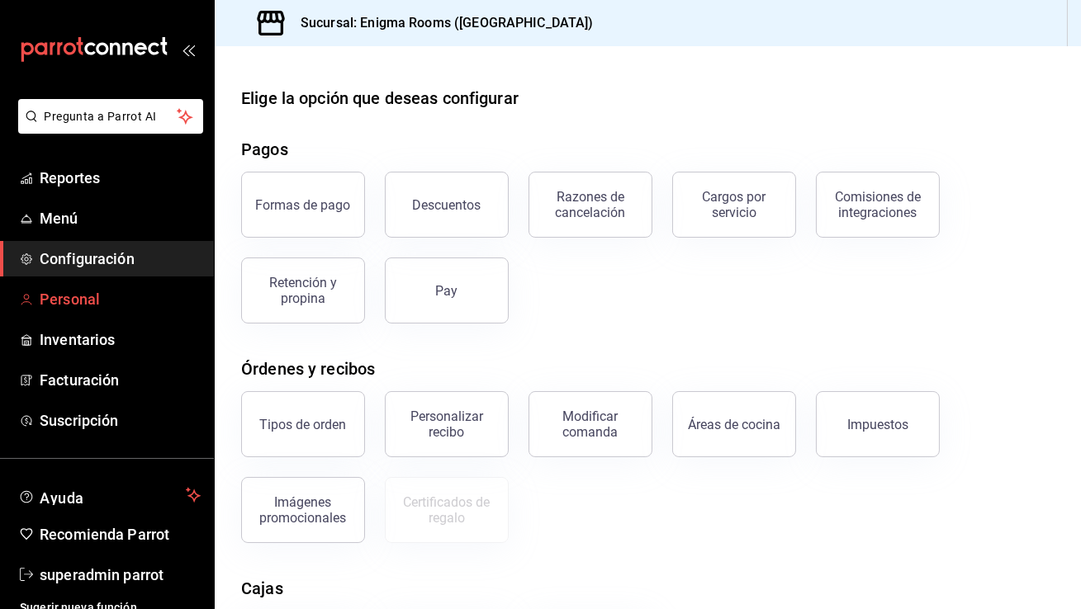
click at [107, 293] on span "Personal" at bounding box center [120, 299] width 161 height 22
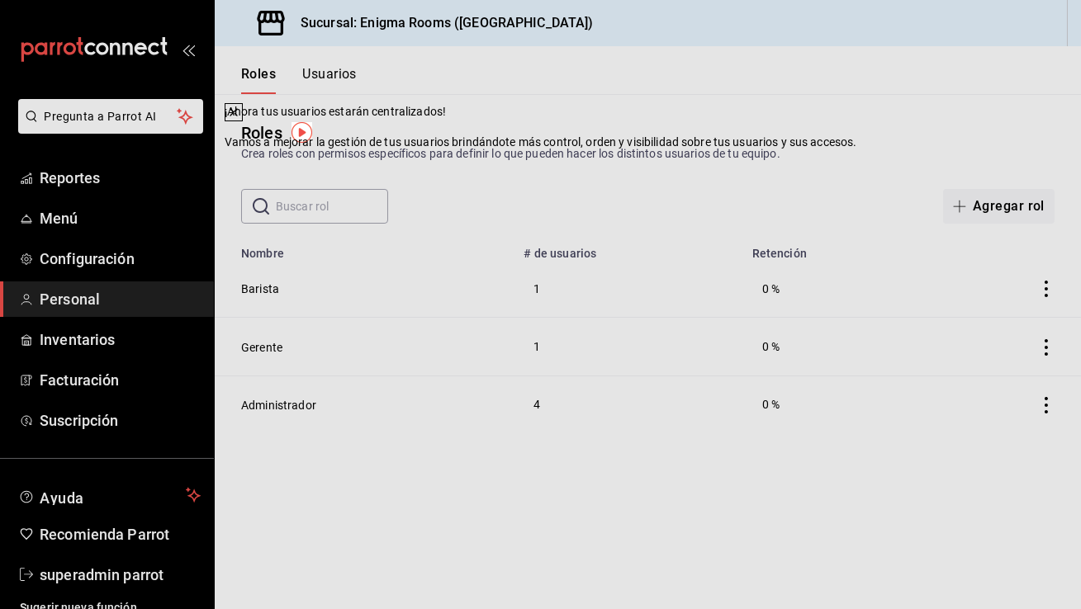
click at [240, 119] on icon at bounding box center [233, 112] width 13 height 13
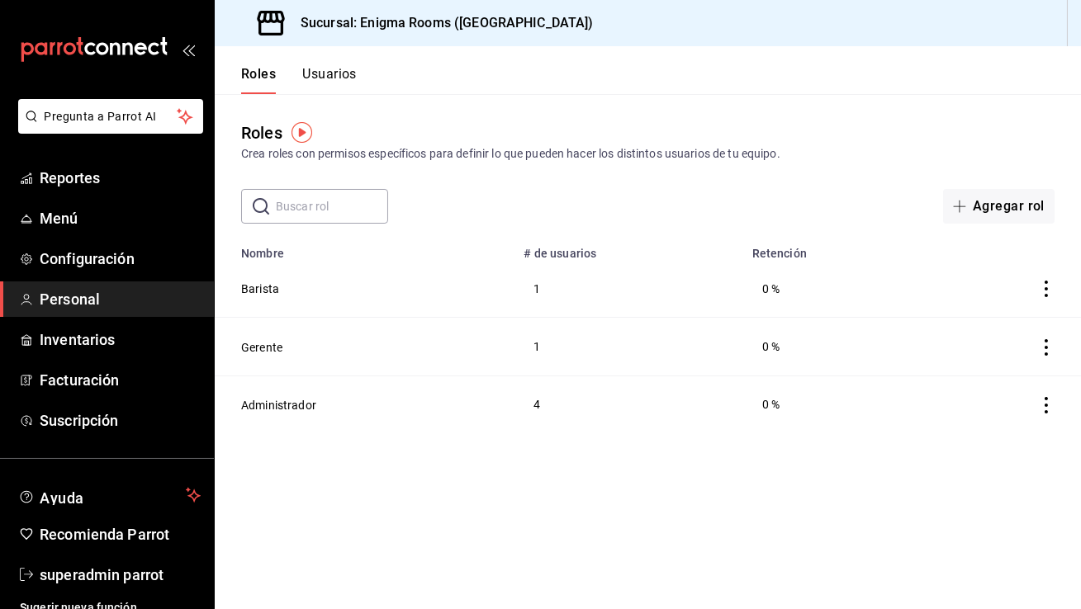
click at [345, 73] on button "Usuarios" at bounding box center [329, 80] width 55 height 28
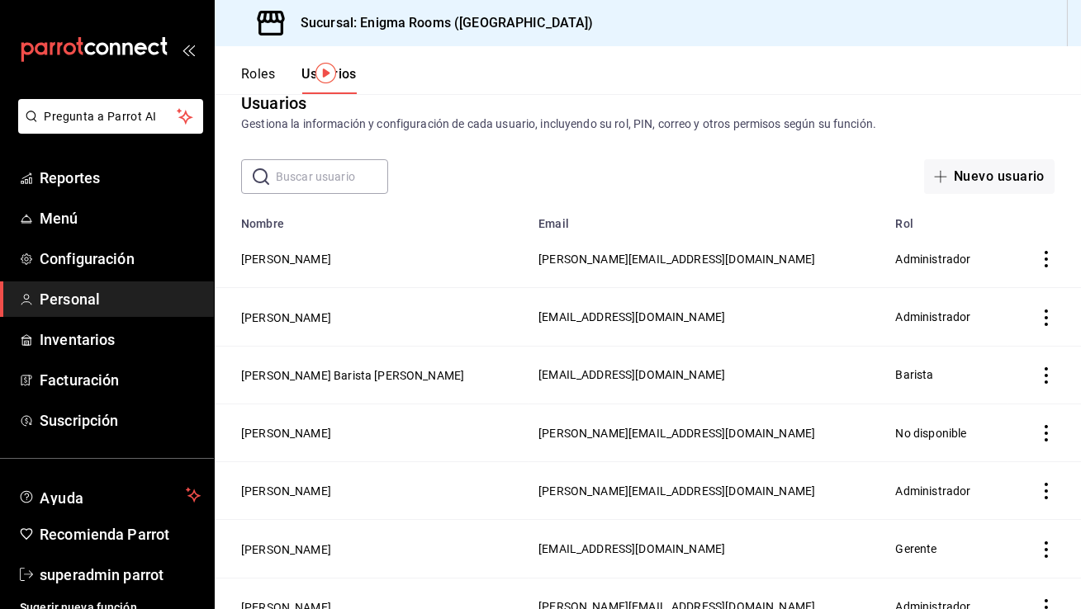
scroll to position [111, 0]
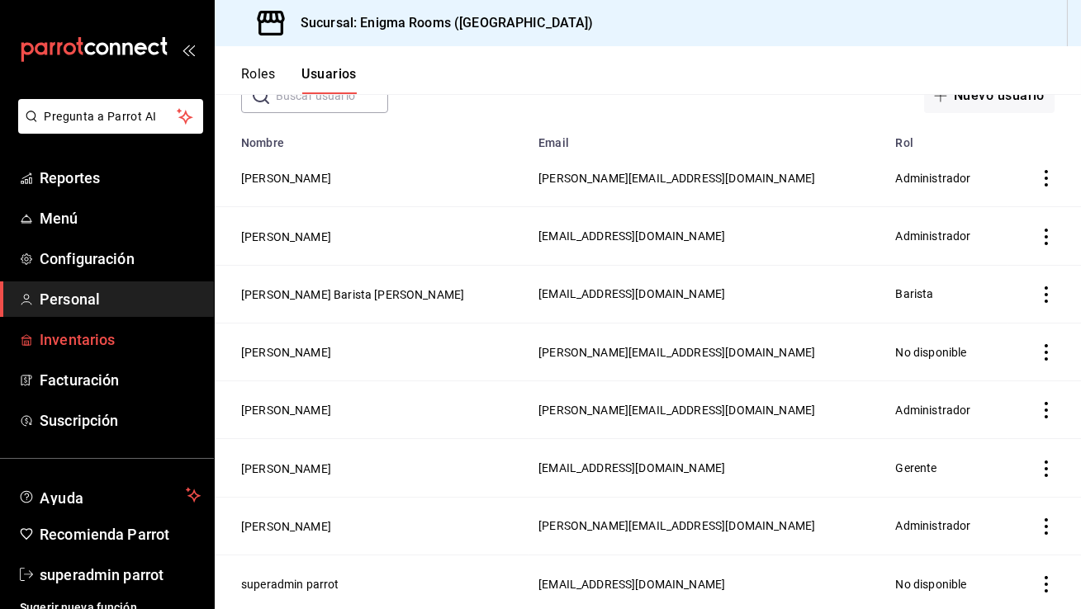
click at [88, 344] on span "Inventarios" at bounding box center [120, 340] width 161 height 22
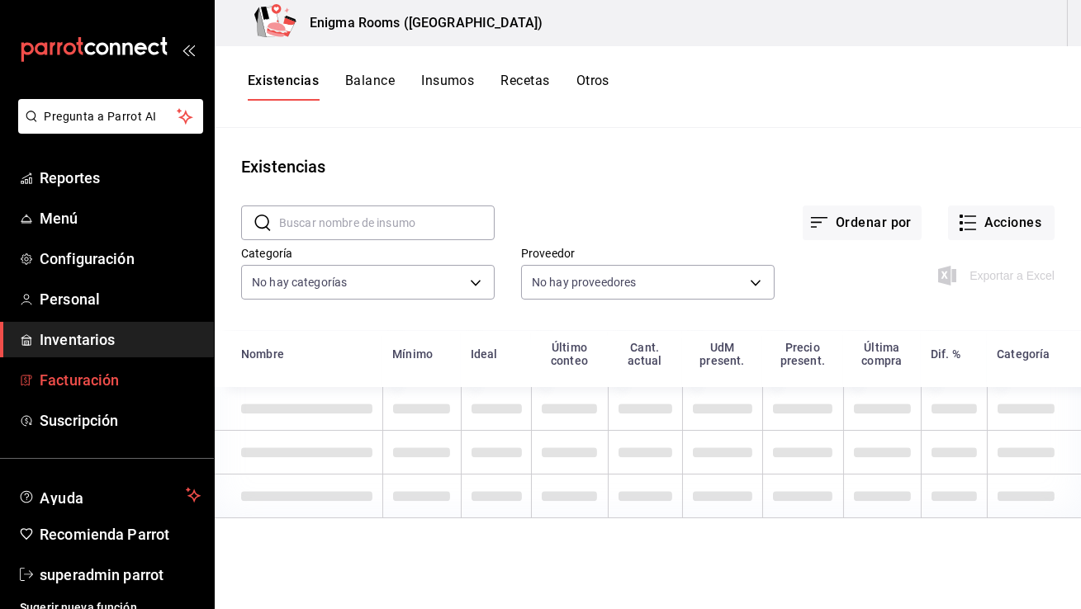
click at [91, 396] on link "Facturación" at bounding box center [107, 381] width 214 height 36
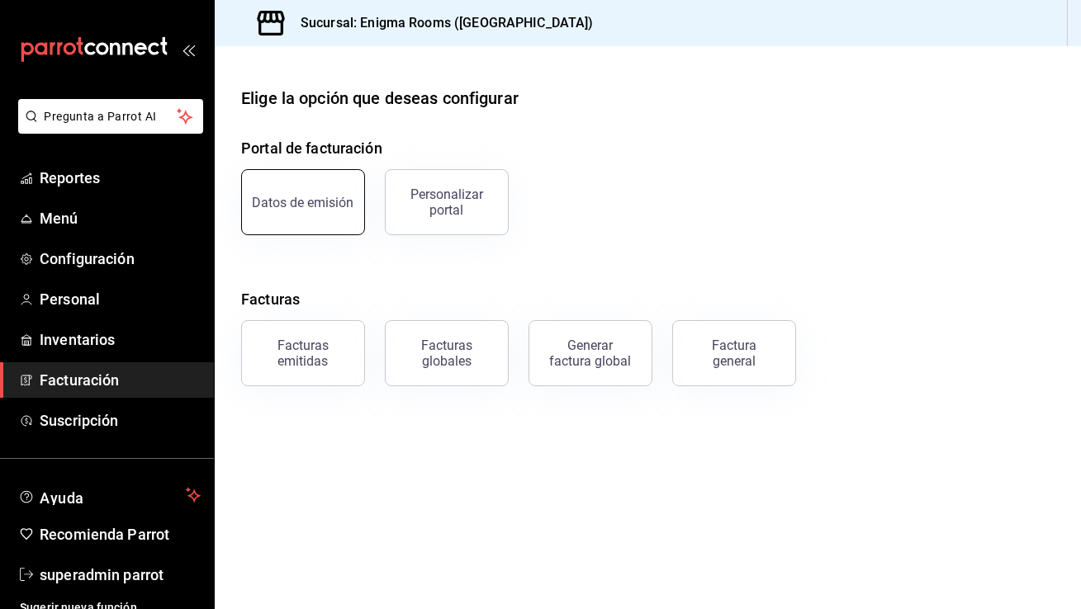
click at [283, 201] on div "Datos de emisión" at bounding box center [304, 203] width 102 height 16
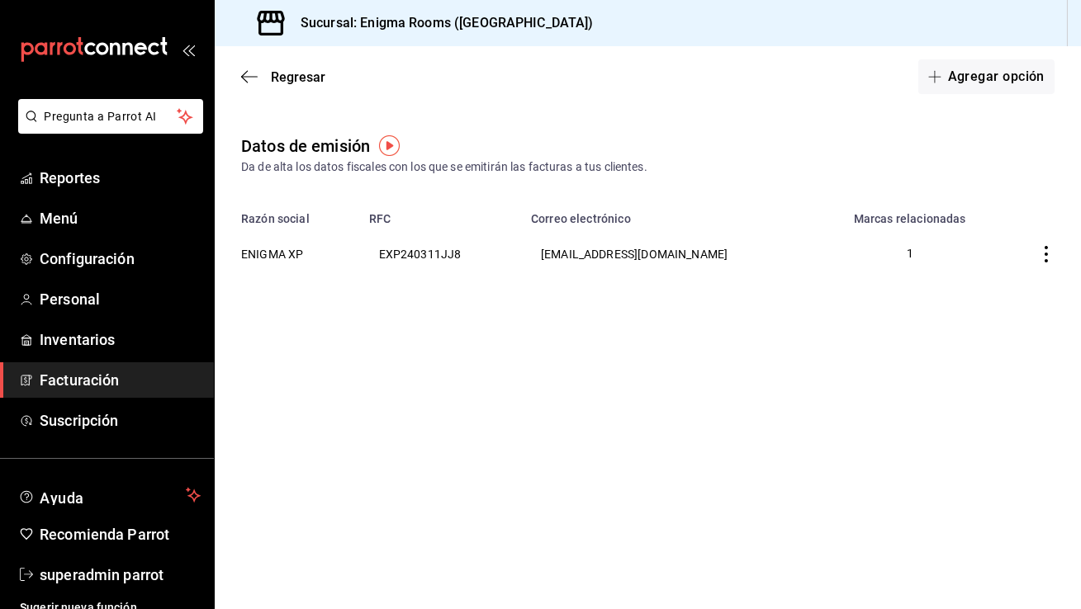
click at [245, 67] on div "Regresar Agregar opción" at bounding box center [648, 76] width 866 height 61
